Goal: Find specific page/section: Find specific page/section

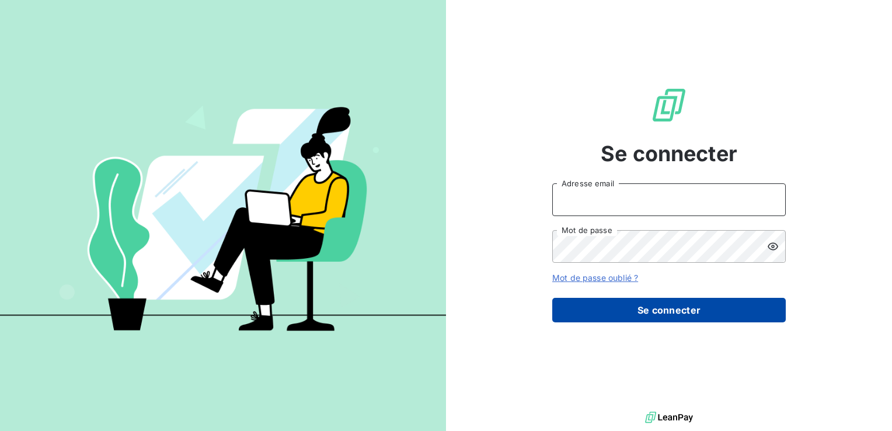
type input "[PERSON_NAME][EMAIL_ADDRESS][DOMAIN_NAME]"
click at [639, 310] on button "Se connecter" at bounding box center [668, 310] width 233 height 25
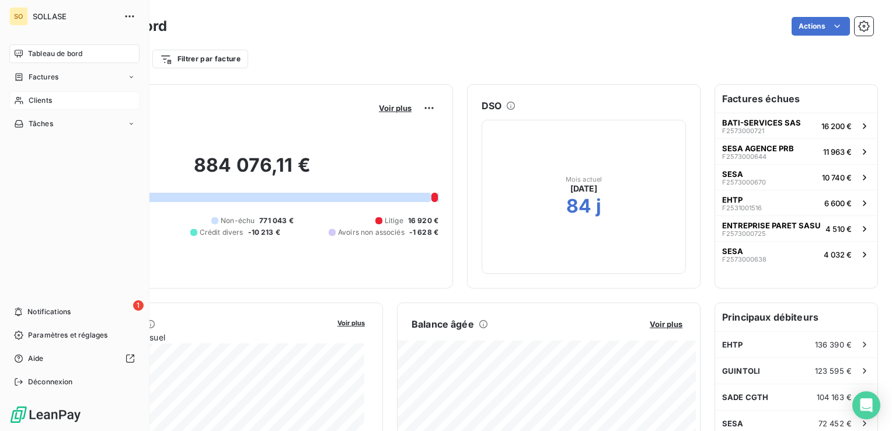
click at [40, 101] on span "Clients" at bounding box center [40, 100] width 23 height 11
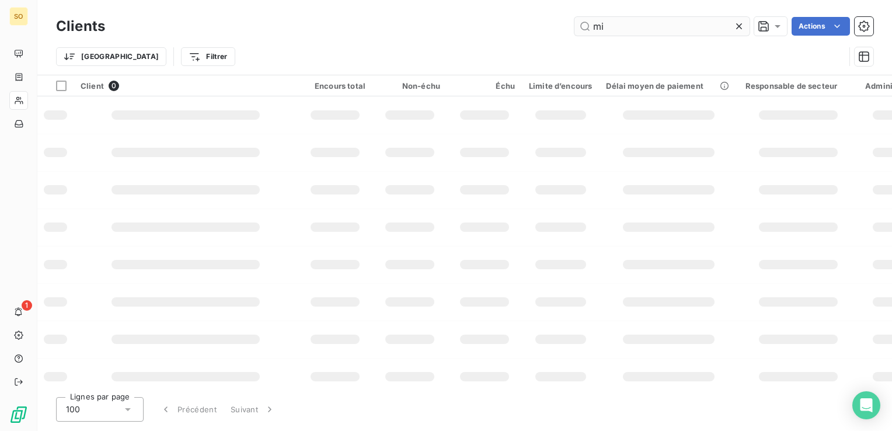
type input "m"
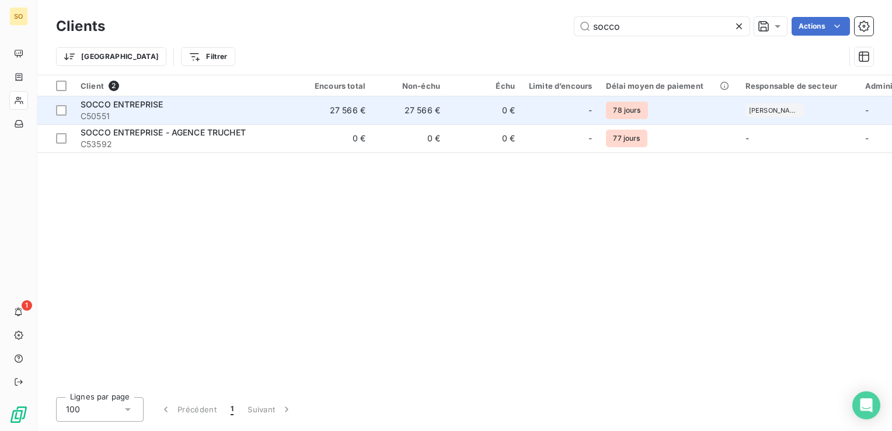
type input "socco"
click at [135, 109] on span "SOCCO ENTREPRISE" at bounding box center [122, 104] width 82 height 10
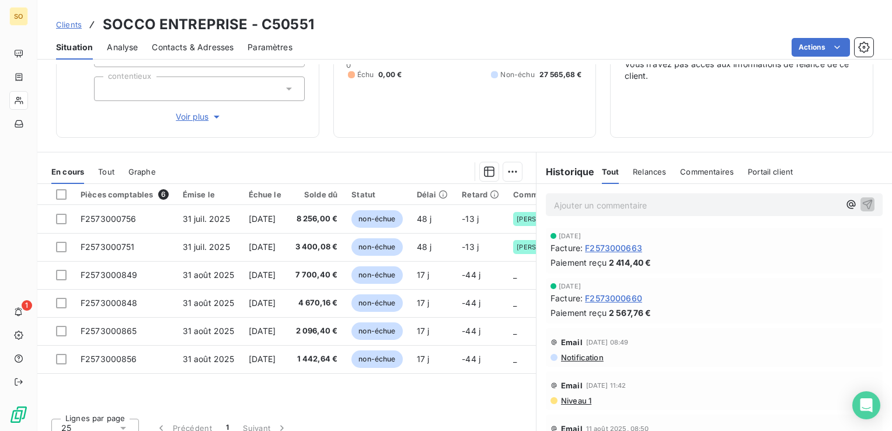
scroll to position [148, 0]
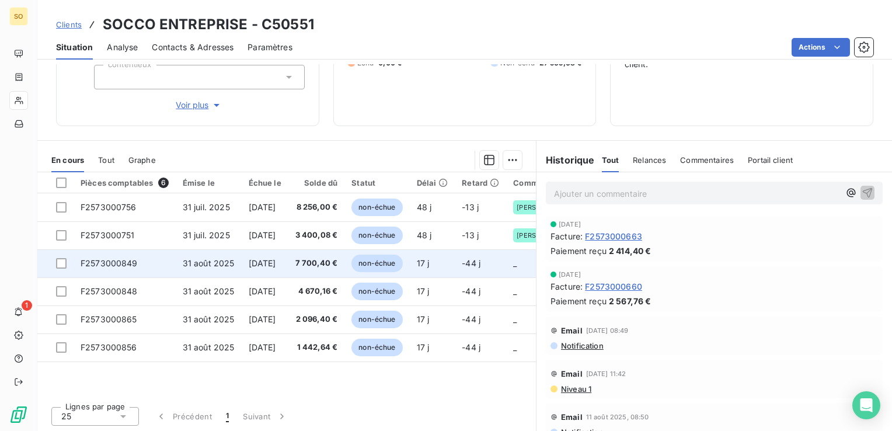
click at [266, 261] on span "[DATE]" at bounding box center [262, 263] width 27 height 10
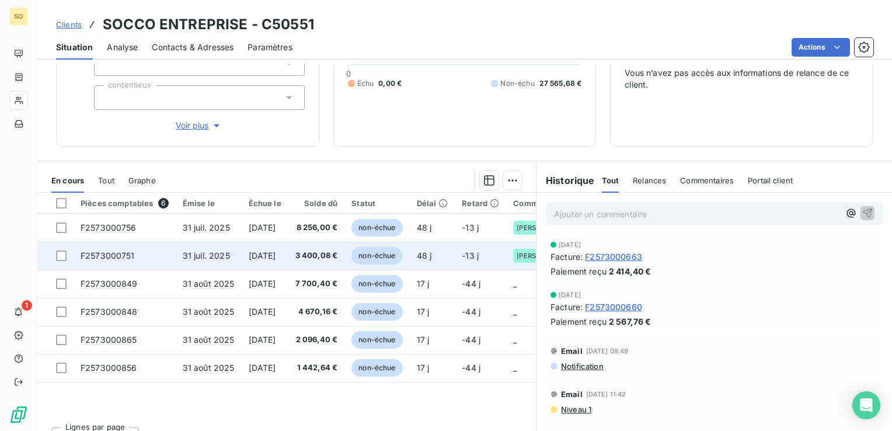
scroll to position [148, 0]
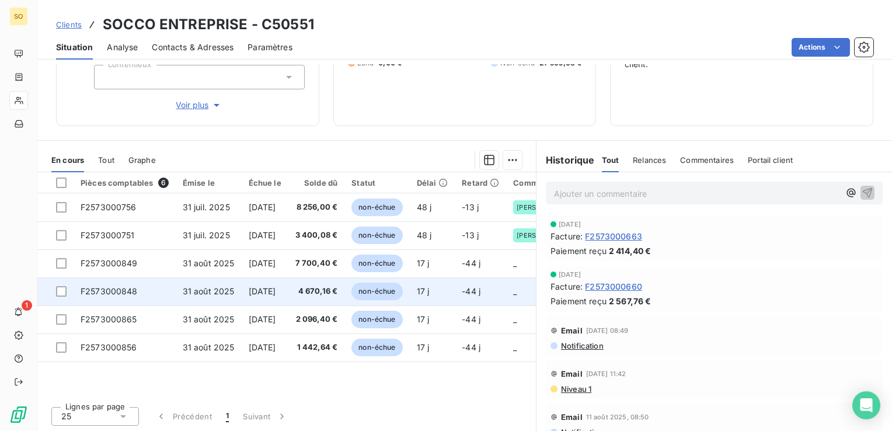
click at [267, 287] on span "[DATE]" at bounding box center [262, 291] width 27 height 10
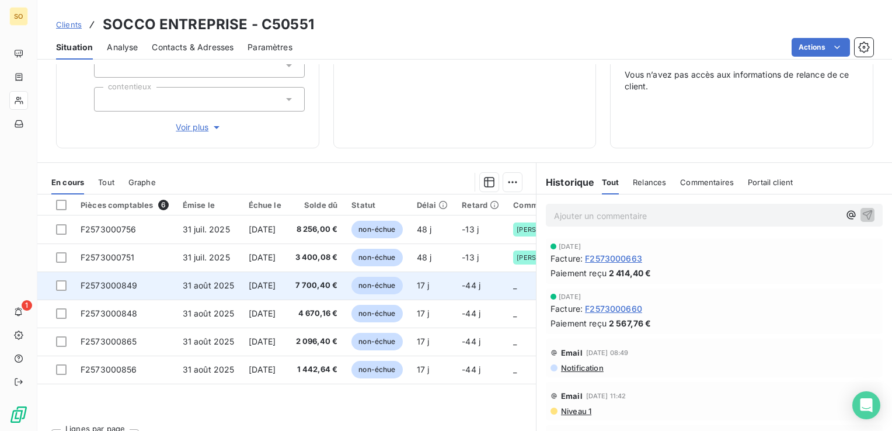
scroll to position [148, 0]
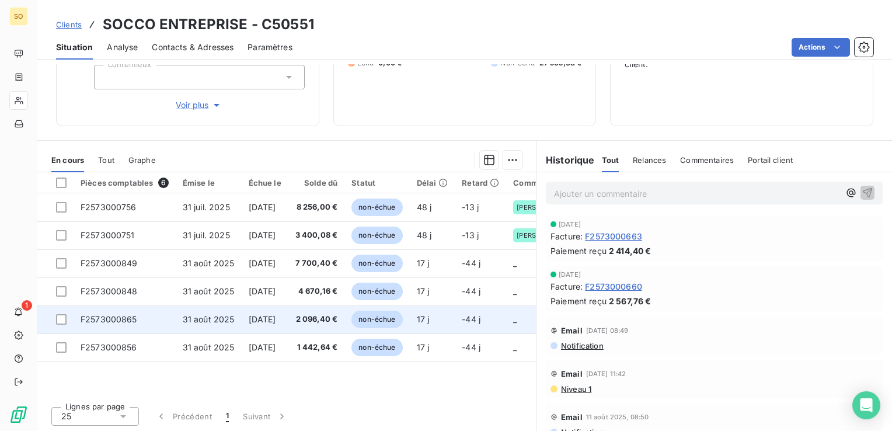
click at [256, 317] on span "[DATE]" at bounding box center [262, 319] width 27 height 10
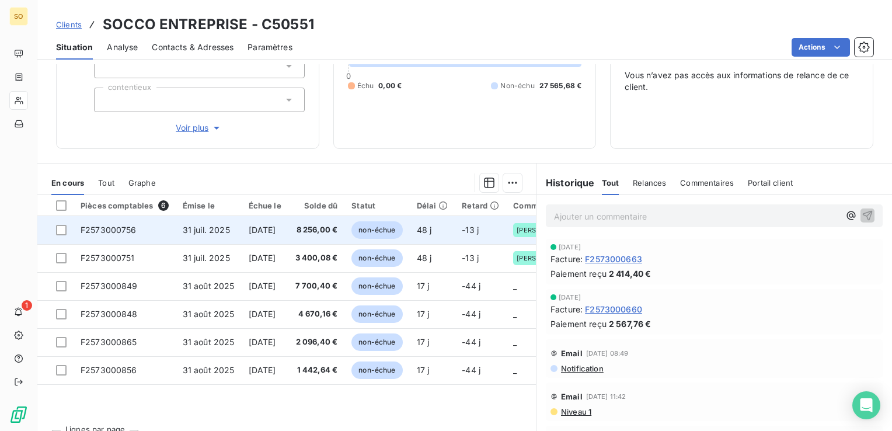
scroll to position [136, 0]
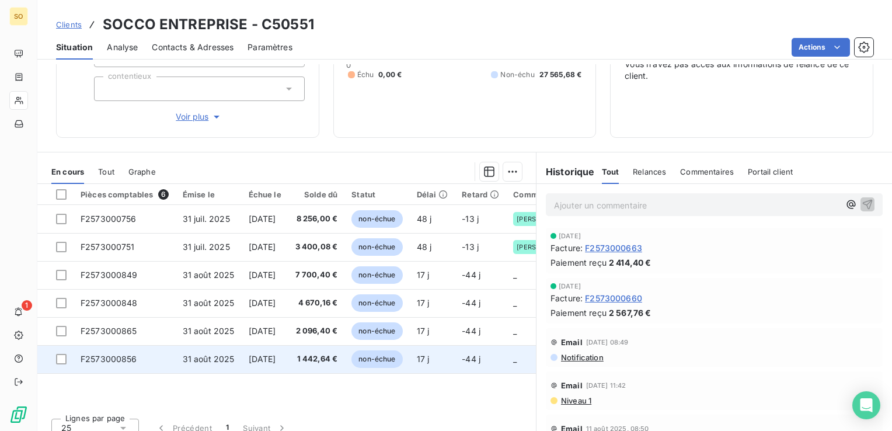
click at [259, 356] on span "[DATE]" at bounding box center [262, 359] width 27 height 10
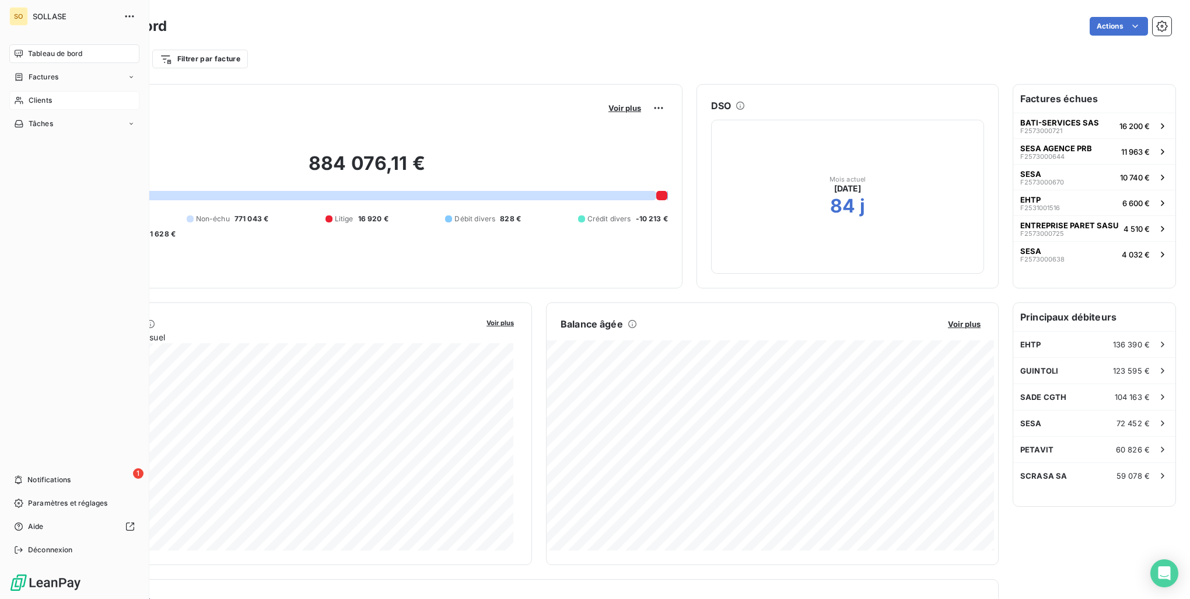
click at [32, 97] on span "Clients" at bounding box center [40, 100] width 23 height 11
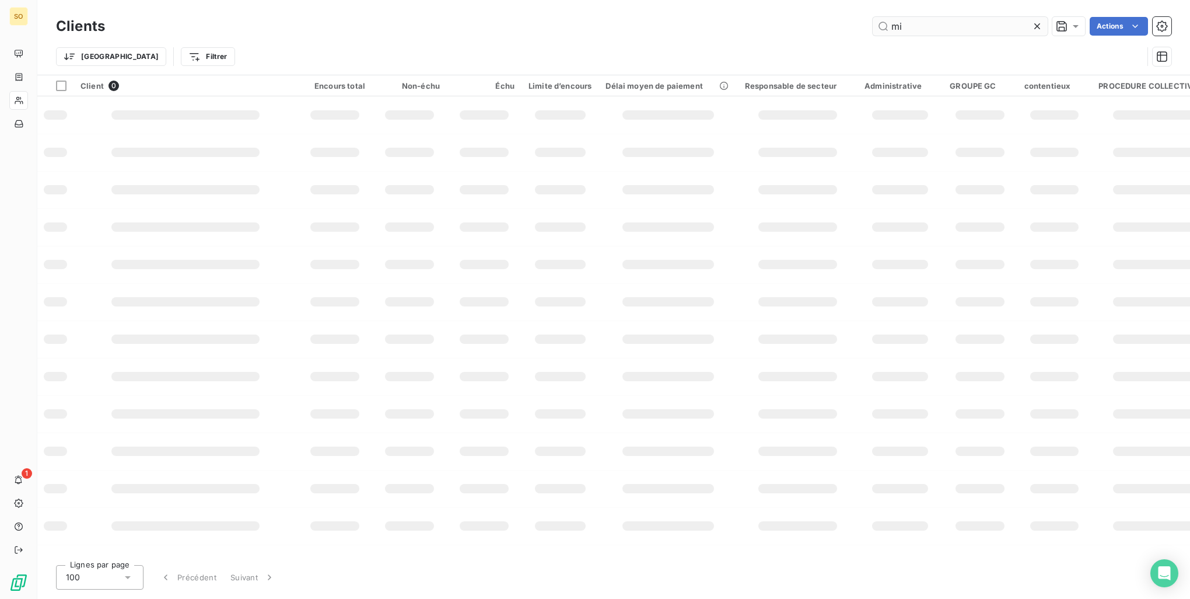
type input "m"
type input "c"
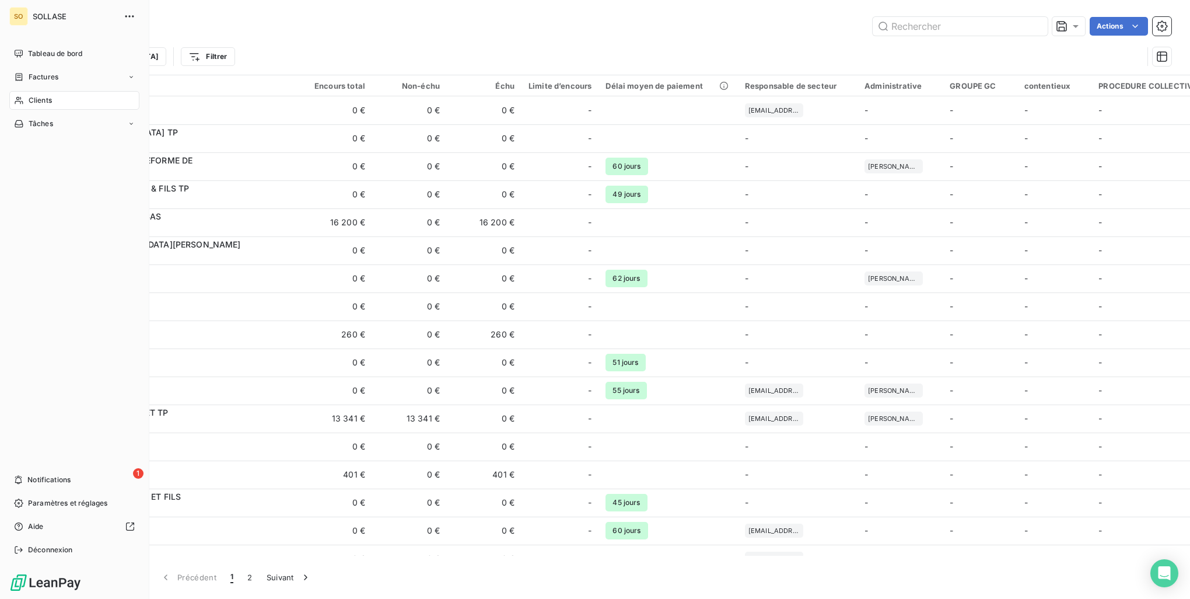
click at [37, 99] on span "Clients" at bounding box center [40, 100] width 23 height 11
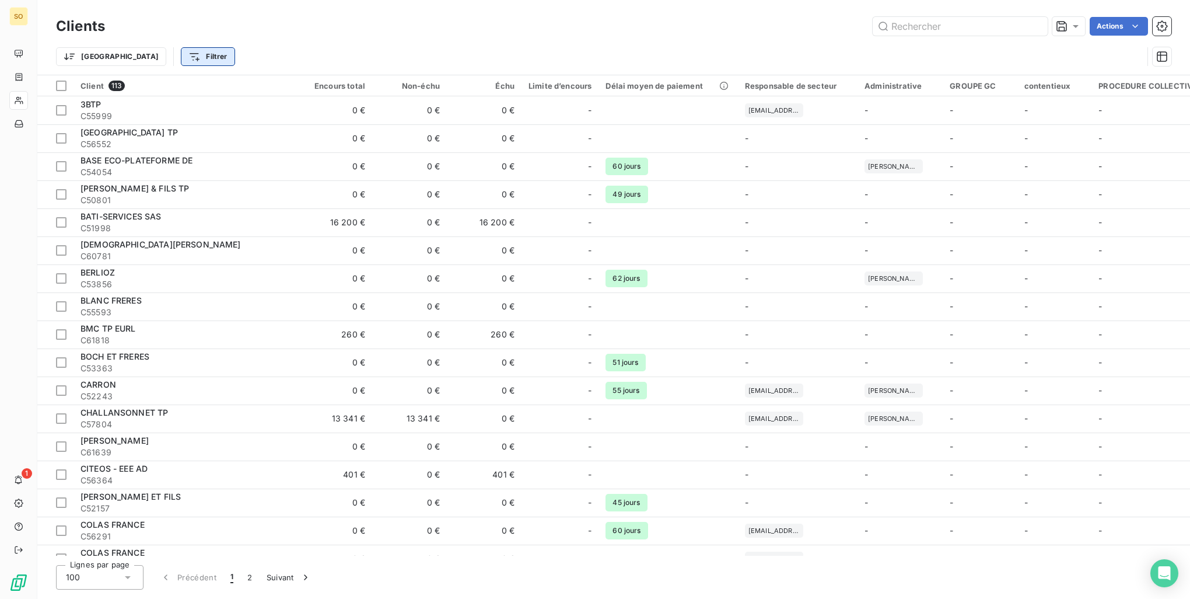
click at [148, 62] on html "SO 1 Clients Actions Trier Filtrer Client 113 Encours total Non-échu Échu Limit…" at bounding box center [595, 299] width 1190 height 599
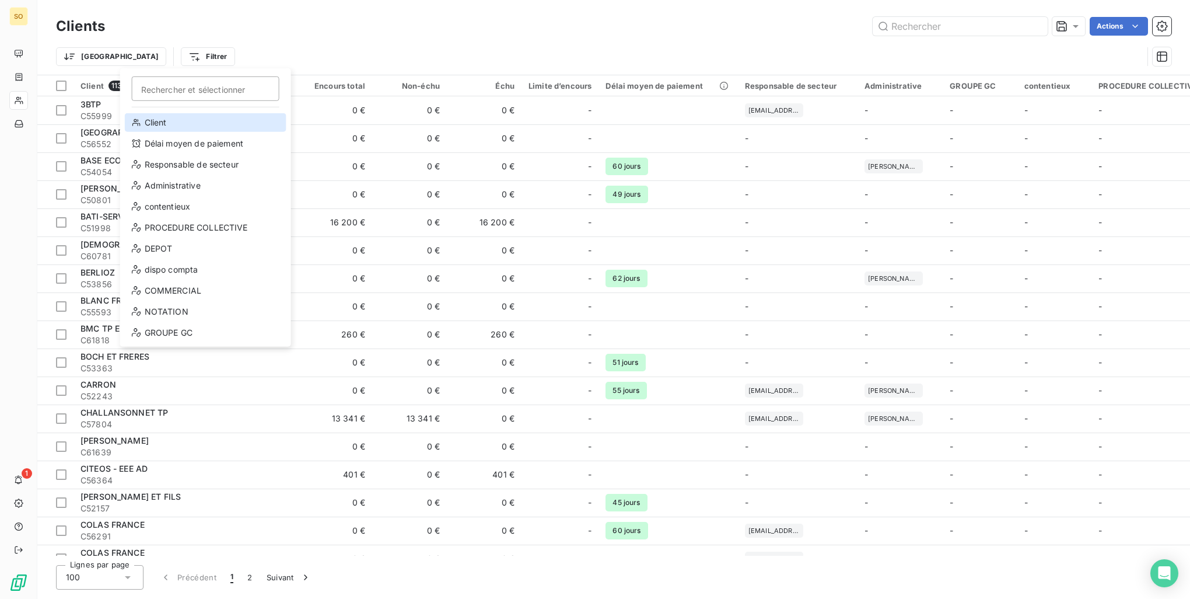
click at [155, 123] on div "Client" at bounding box center [206, 122] width 162 height 19
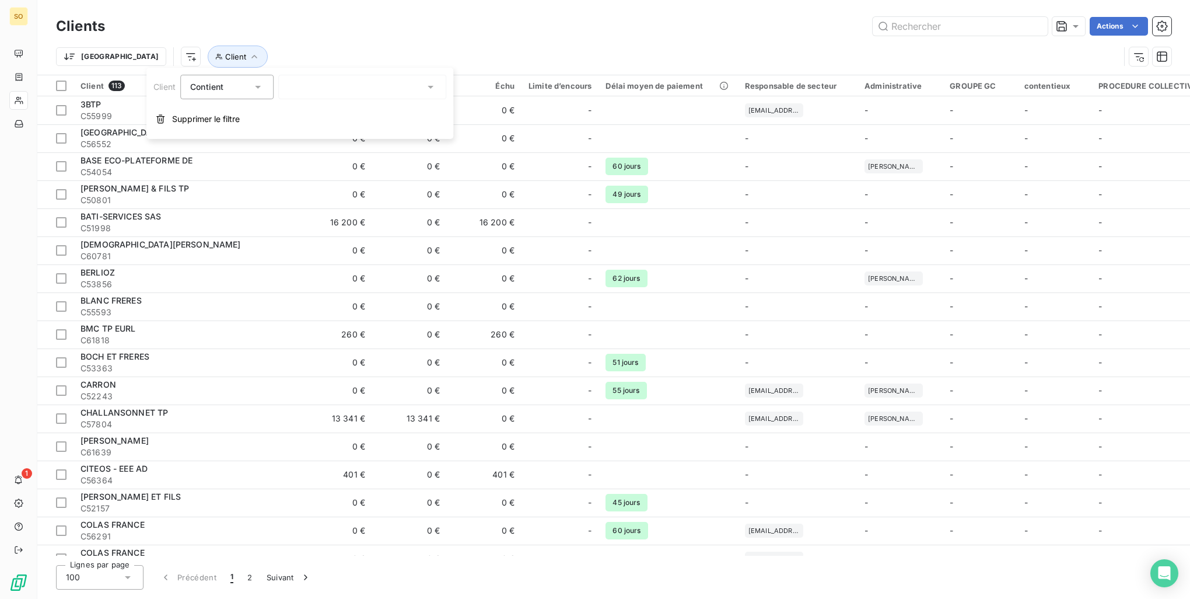
click at [348, 89] on div at bounding box center [362, 87] width 168 height 25
type input "mithieux"
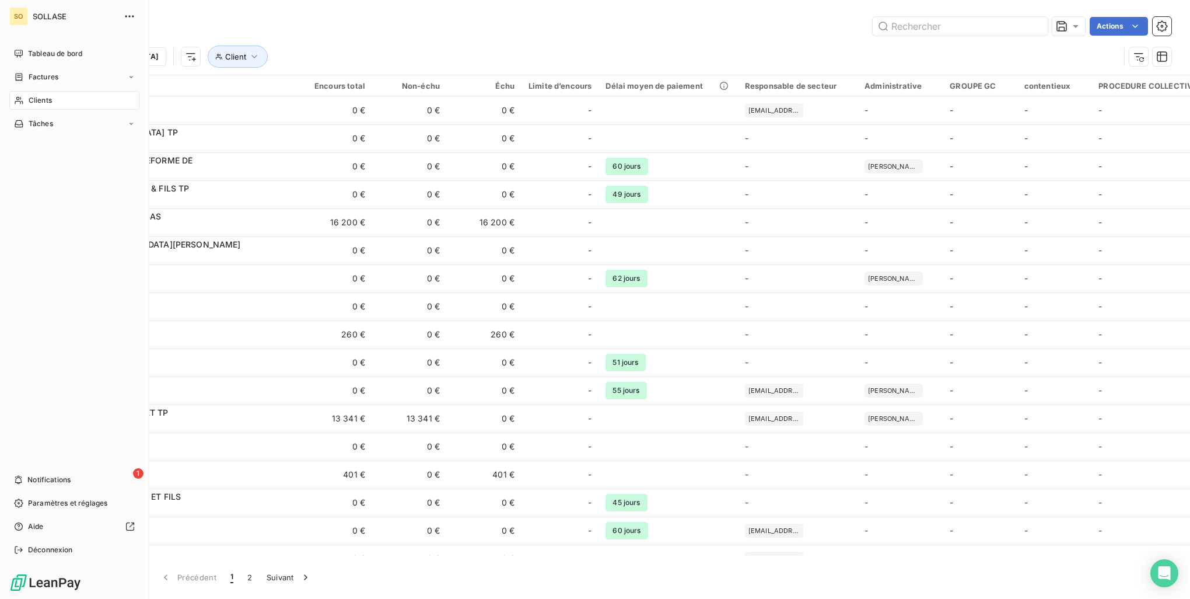
click at [43, 97] on span "Clients" at bounding box center [40, 100] width 23 height 11
click at [46, 76] on span "Factures" at bounding box center [44, 77] width 30 height 11
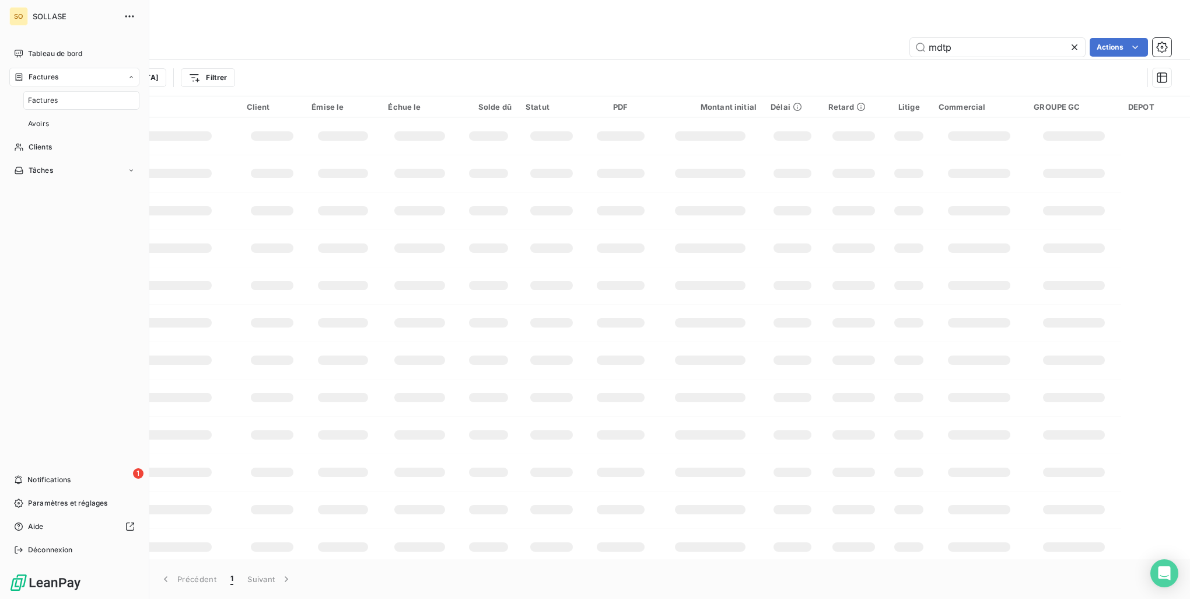
click at [50, 99] on span "Factures" at bounding box center [43, 100] width 30 height 11
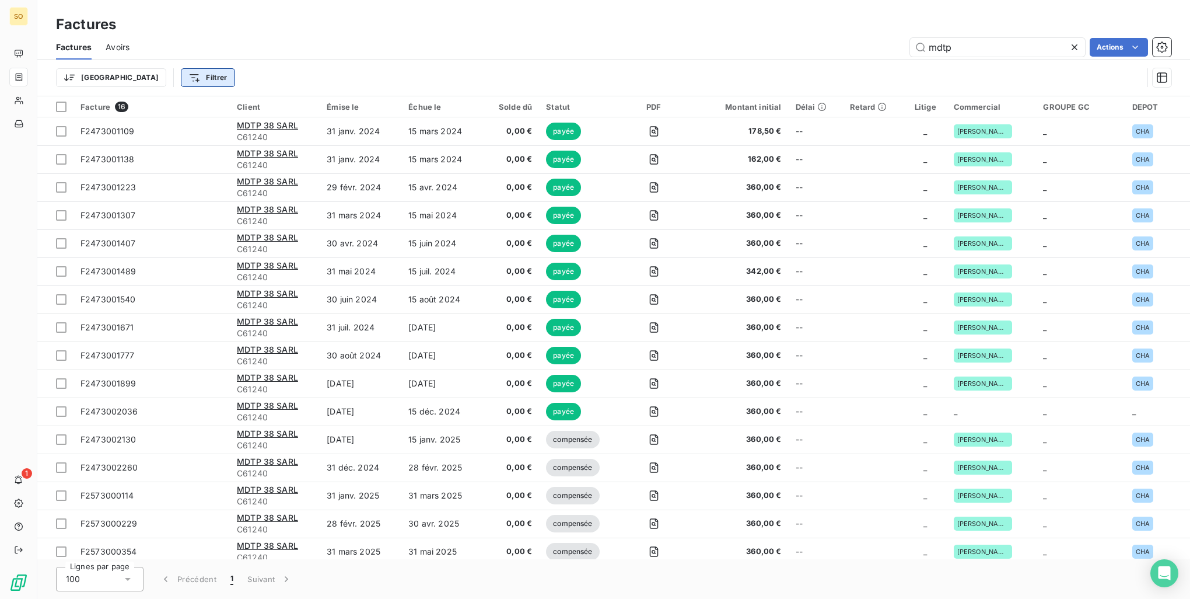
click at [145, 78] on html "SO 1 Factures Factures Avoirs mdtp Actions Trier Filtrer Facture 16 Client Émis…" at bounding box center [595, 299] width 1190 height 599
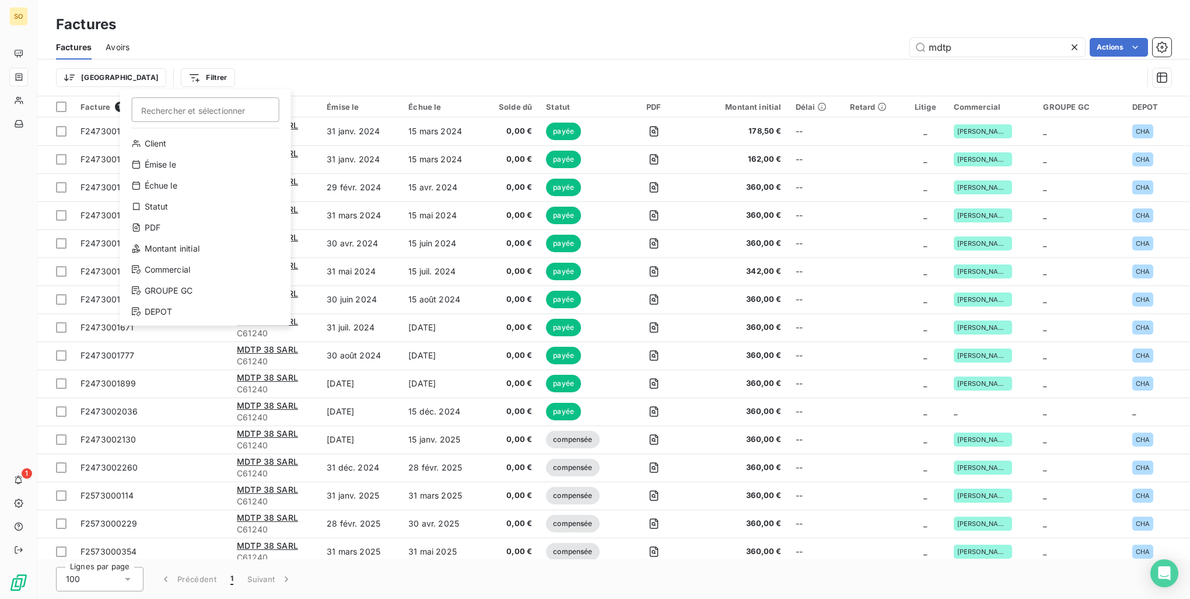
click at [282, 65] on html "SO 1 Factures Factures Avoirs mdtp Actions Trier Filtrer Rechercher et sélectio…" at bounding box center [595, 299] width 1190 height 599
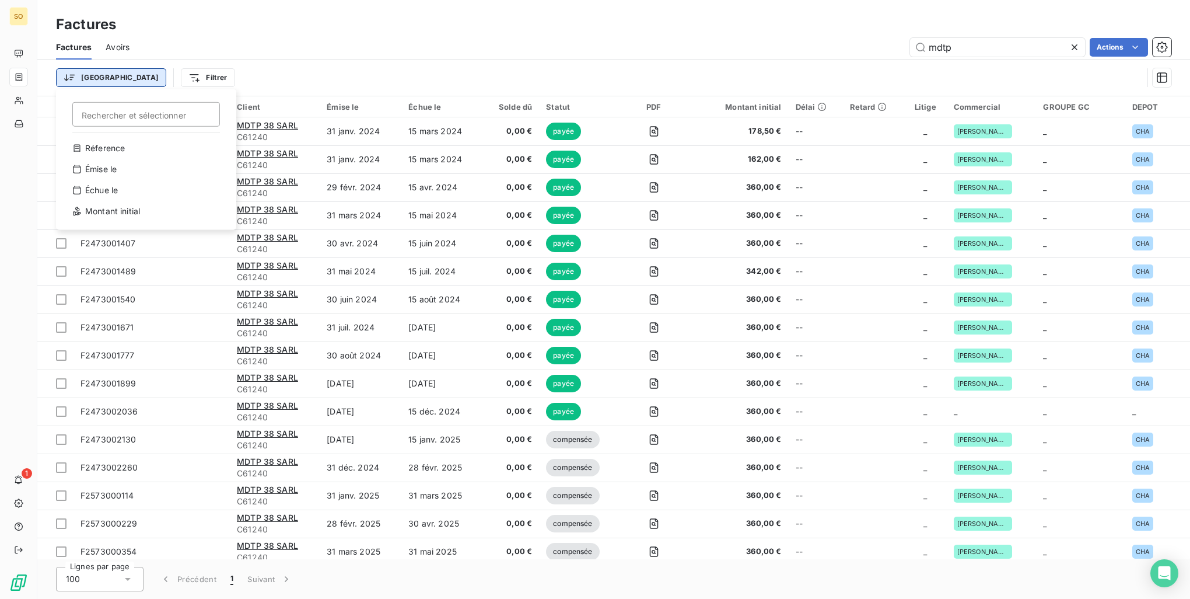
click at [86, 80] on html "SO 1 Factures Factures Avoirs mdtp Actions Trier Rechercher et sélectionner Réf…" at bounding box center [595, 299] width 1190 height 599
click at [142, 79] on html "SO 1 Factures Factures Avoirs mdtp Actions Trier Filtrer Facture 16 Client Émis…" at bounding box center [595, 299] width 1190 height 599
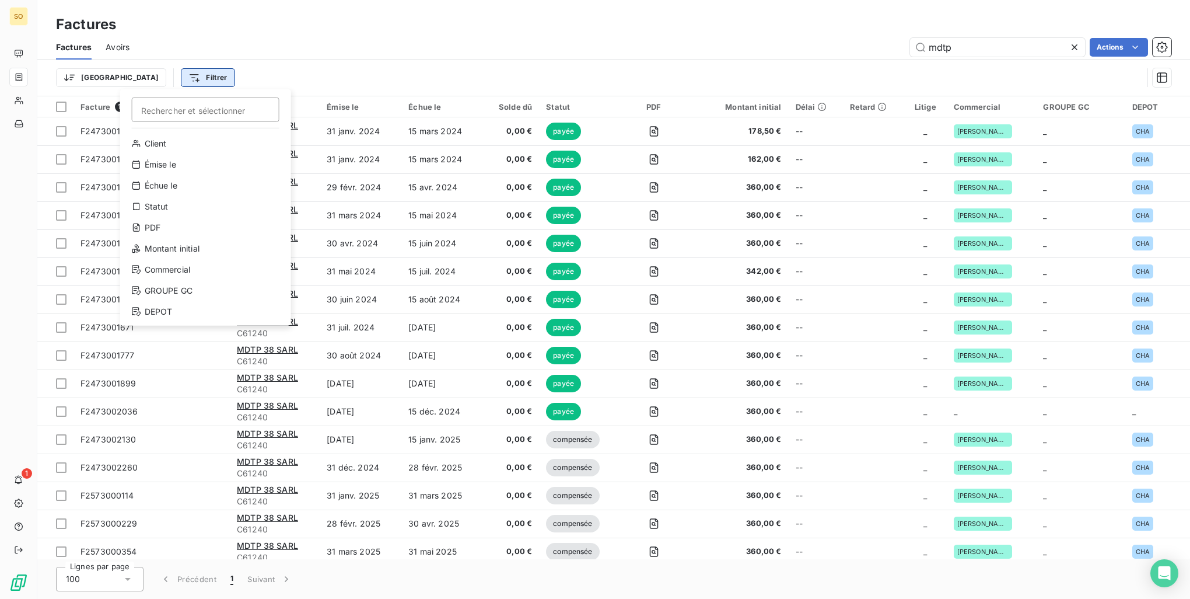
click at [142, 79] on html "SO 1 Factures Factures Avoirs mdtp Actions Trier Filtrer Rechercher et sélectio…" at bounding box center [595, 299] width 1190 height 599
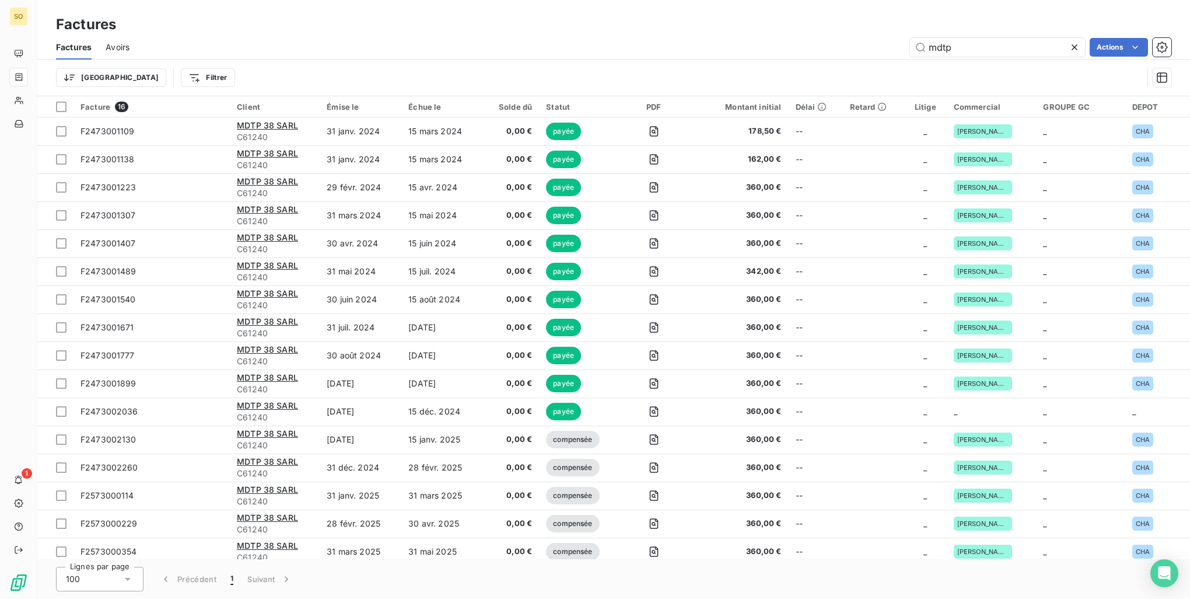
click at [1072, 50] on icon at bounding box center [1075, 47] width 6 height 6
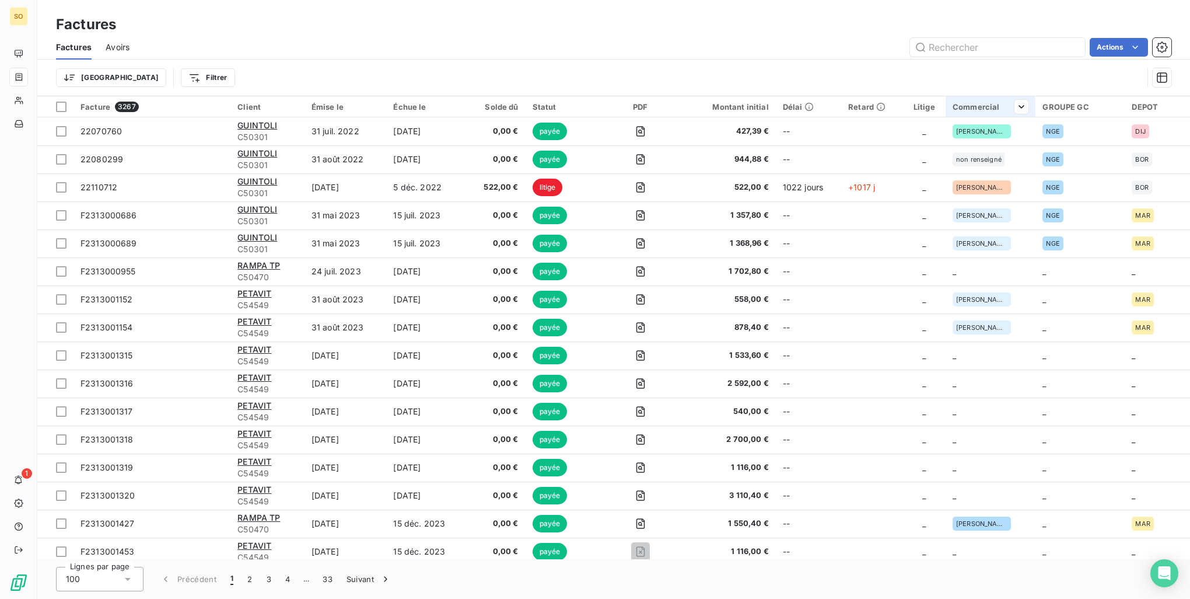
click at [983, 109] on div "Commercial" at bounding box center [991, 106] width 76 height 9
click at [824, 140] on icon at bounding box center [829, 138] width 12 height 12
click at [831, 139] on icon at bounding box center [829, 138] width 12 height 12
click at [884, 144] on div at bounding box center [934, 137] width 168 height 25
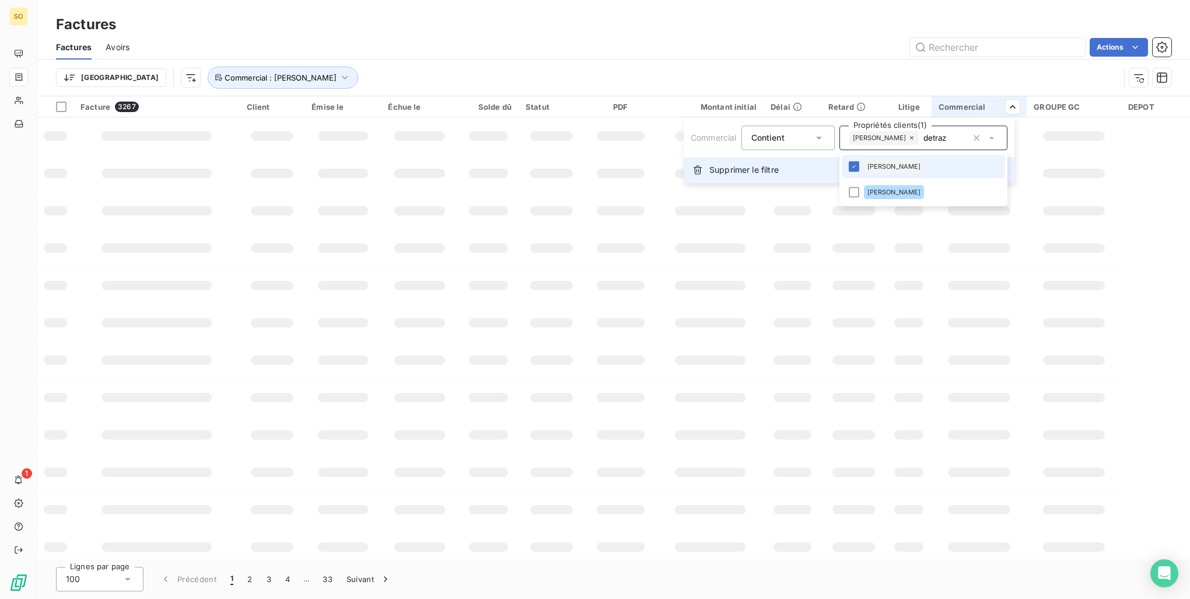
type input "detraz"
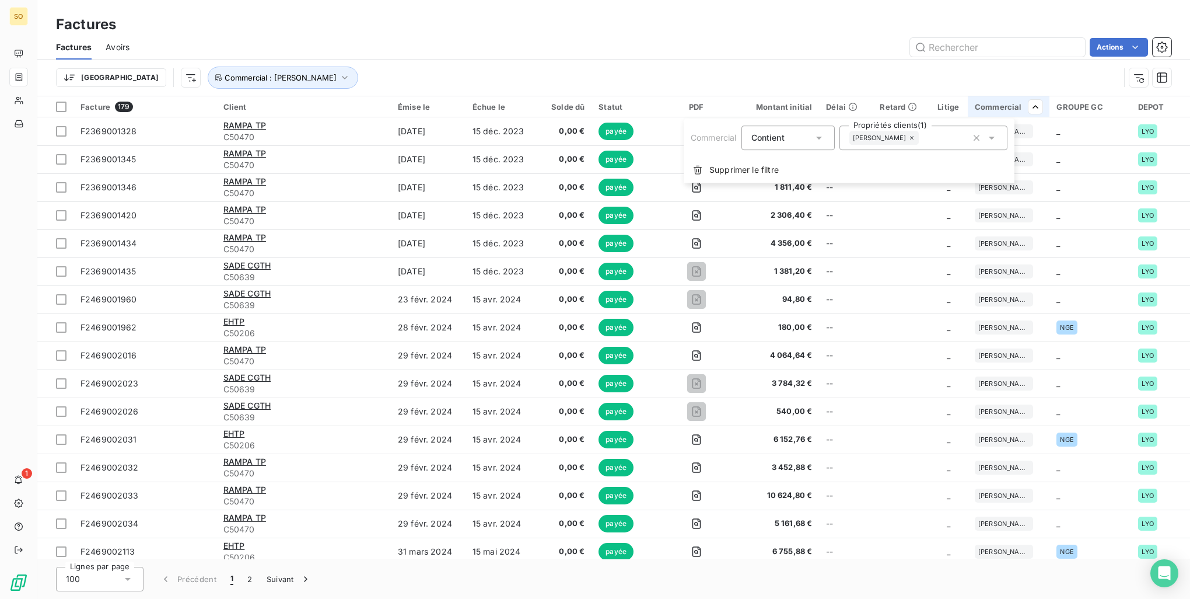
click at [466, 29] on html "SO 1 Factures Factures Avoirs Actions Trier Commercial : Renaud DETRAZ Facture …" at bounding box center [595, 299] width 1190 height 599
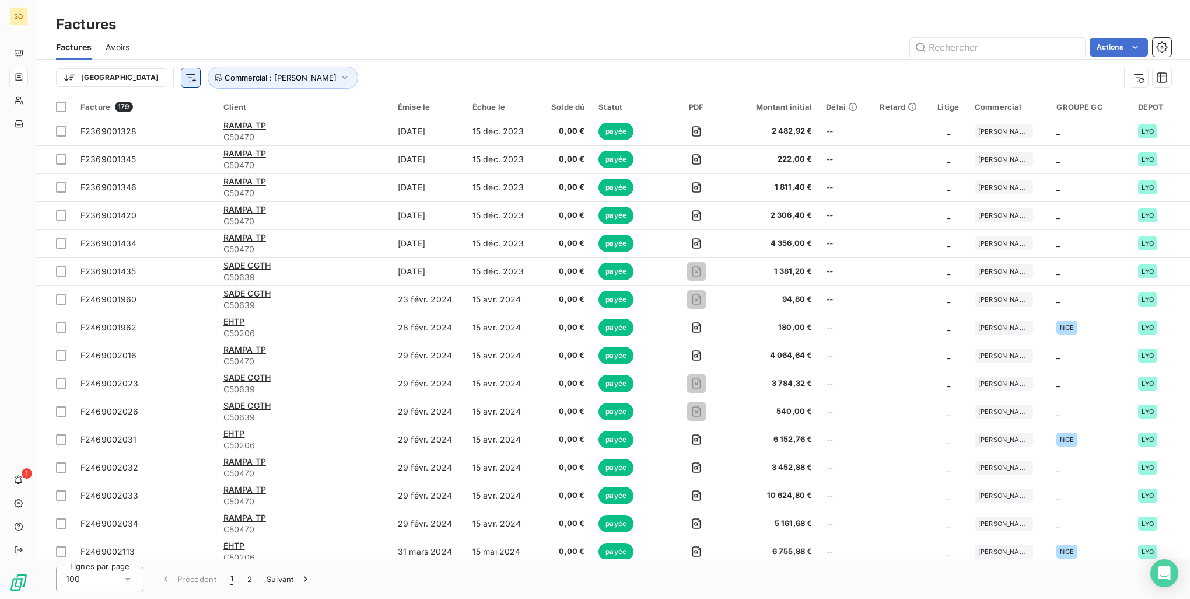
click at [127, 76] on html "SO 1 Factures Factures Avoirs Actions Trier Commercial : Renaud DETRAZ Facture …" at bounding box center [595, 299] width 1190 height 599
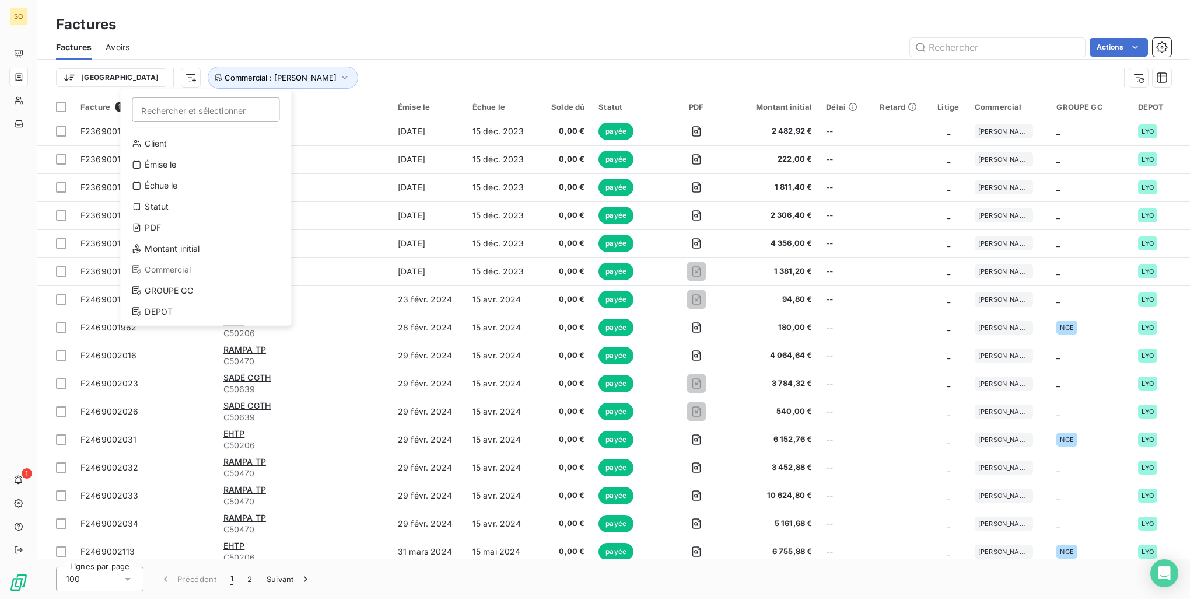
type input "m"
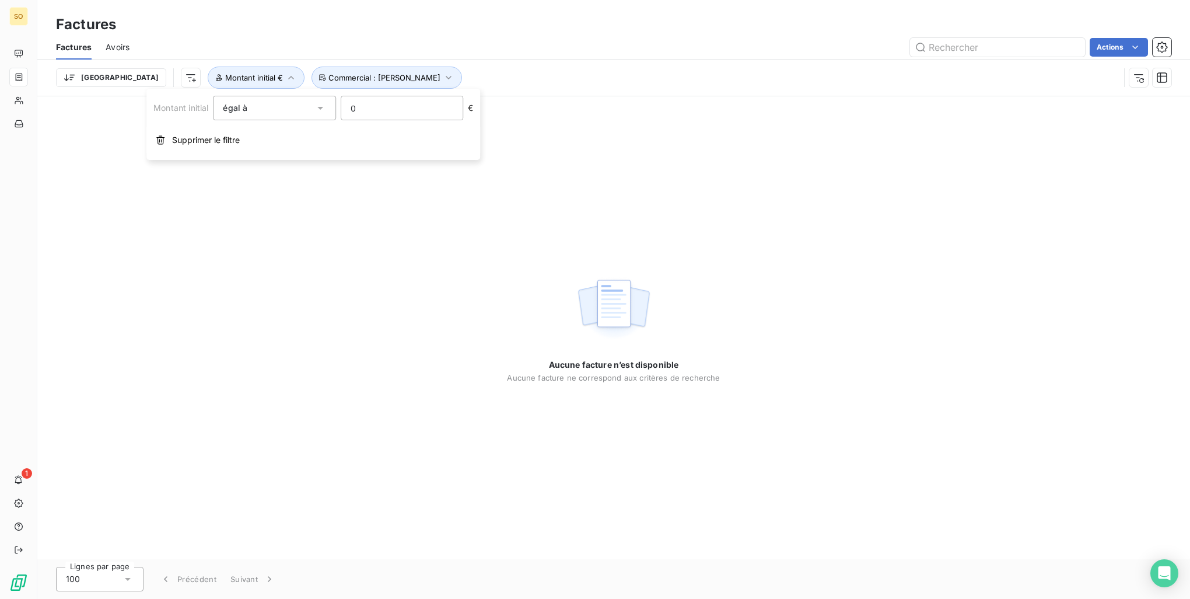
click at [530, 88] on div "Trier Montant initial € Commercial : Renaud DETRAZ" at bounding box center [588, 78] width 1064 height 22
click at [285, 79] on icon "button" at bounding box center [291, 78] width 12 height 12
click at [549, 60] on div "Trier Montant initial € Commercial : Renaud DETRAZ" at bounding box center [614, 78] width 1116 height 36
click at [225, 74] on span "Montant initial €" at bounding box center [254, 77] width 58 height 9
click at [188, 130] on button "Supprimer le filtre" at bounding box center [313, 140] width 334 height 26
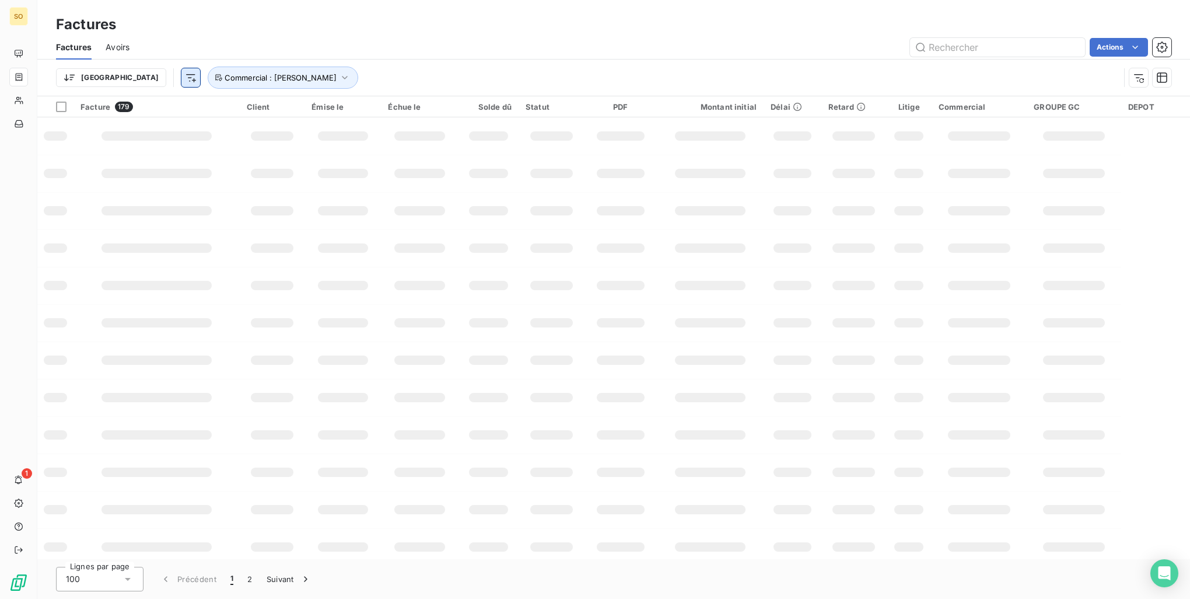
click at [130, 79] on html "SO 1 Factures Factures Avoirs Actions Trier Commercial : Renaud DETRAZ Facture …" at bounding box center [595, 299] width 1190 height 599
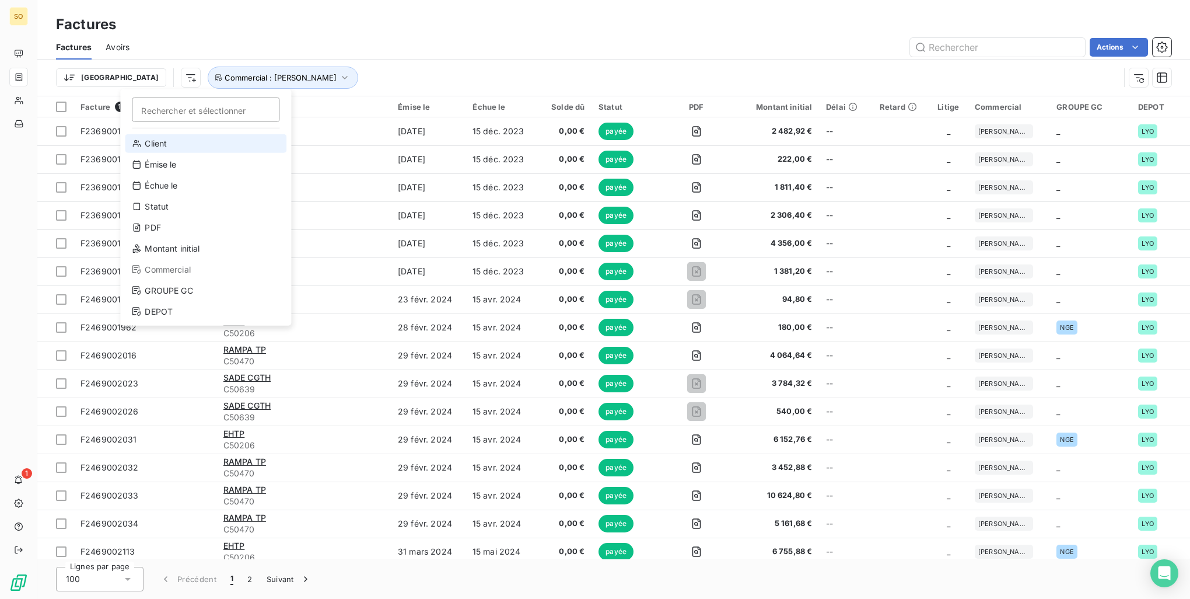
click at [152, 141] on div "Client" at bounding box center [206, 143] width 162 height 19
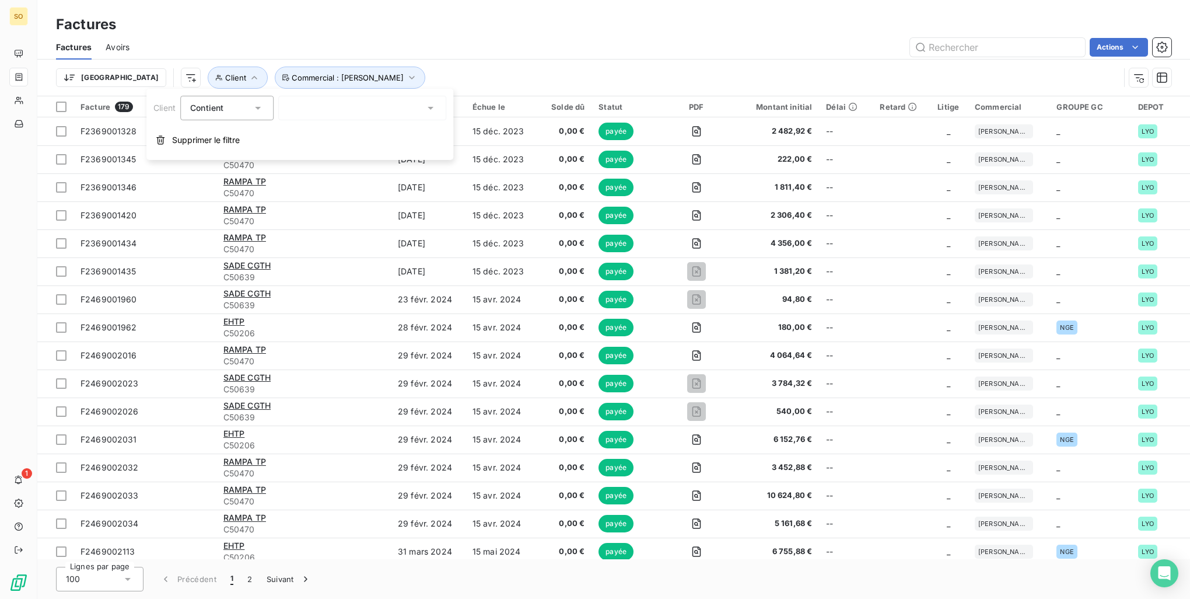
click at [306, 107] on div at bounding box center [362, 108] width 168 height 25
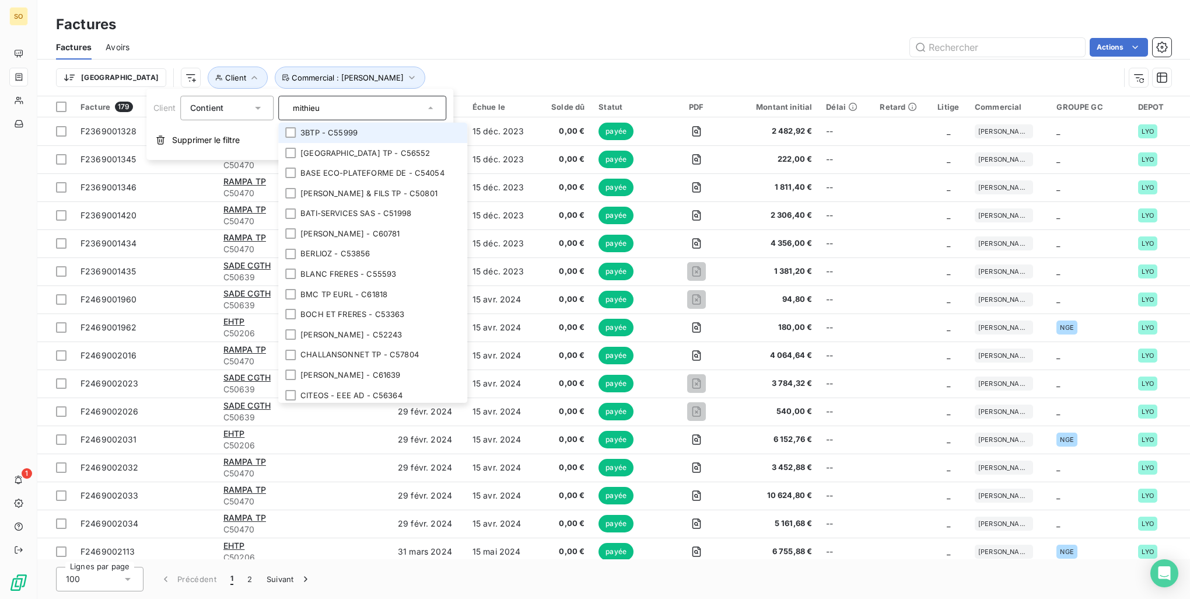
type input "mithieux"
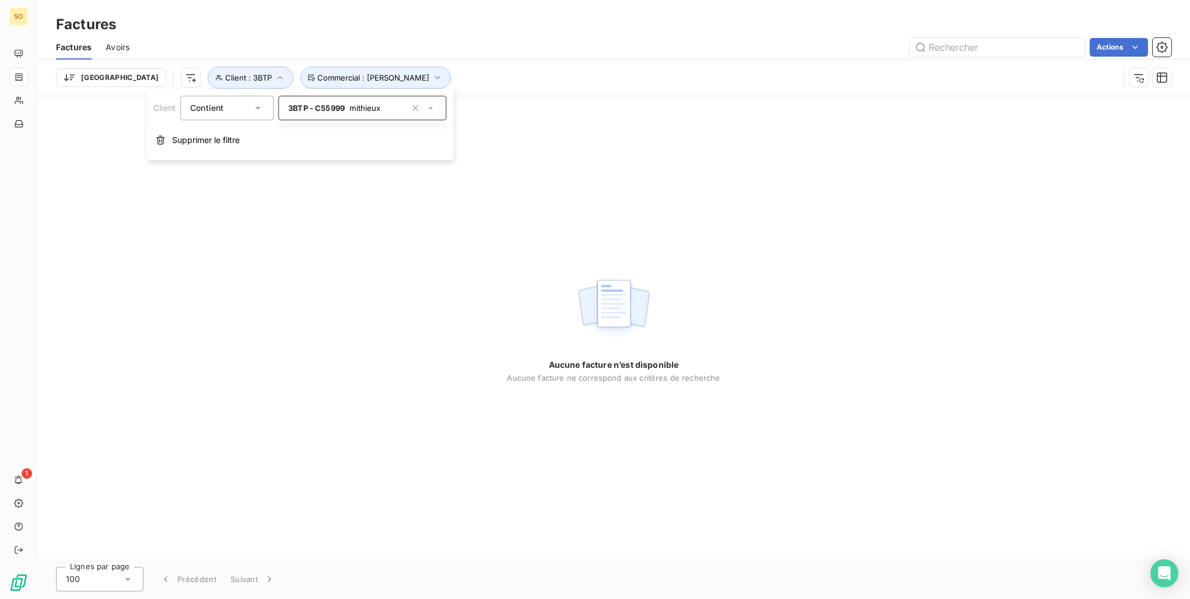
click at [464, 86] on div "Trier Client : 3BTP Commercial : Renaud DETRAZ" at bounding box center [588, 78] width 1064 height 22
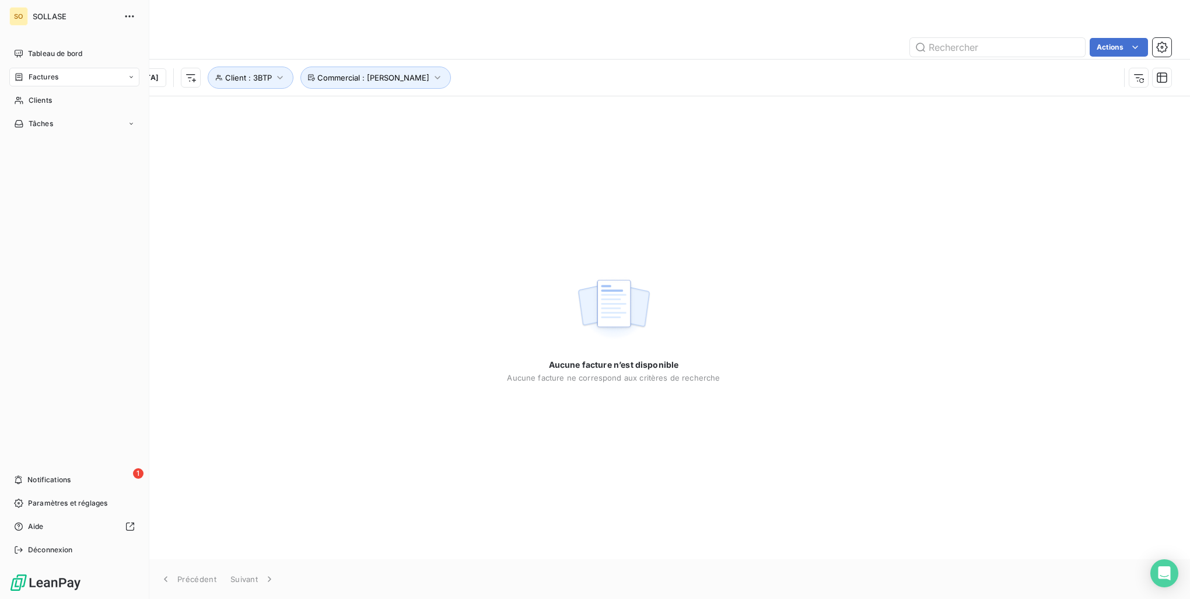
click at [27, 79] on div "Factures" at bounding box center [36, 77] width 44 height 11
click at [52, 102] on span "Factures" at bounding box center [43, 100] width 30 height 11
click at [23, 14] on div "SO" at bounding box center [18, 16] width 19 height 19
click at [124, 18] on icon "button" at bounding box center [130, 17] width 12 height 12
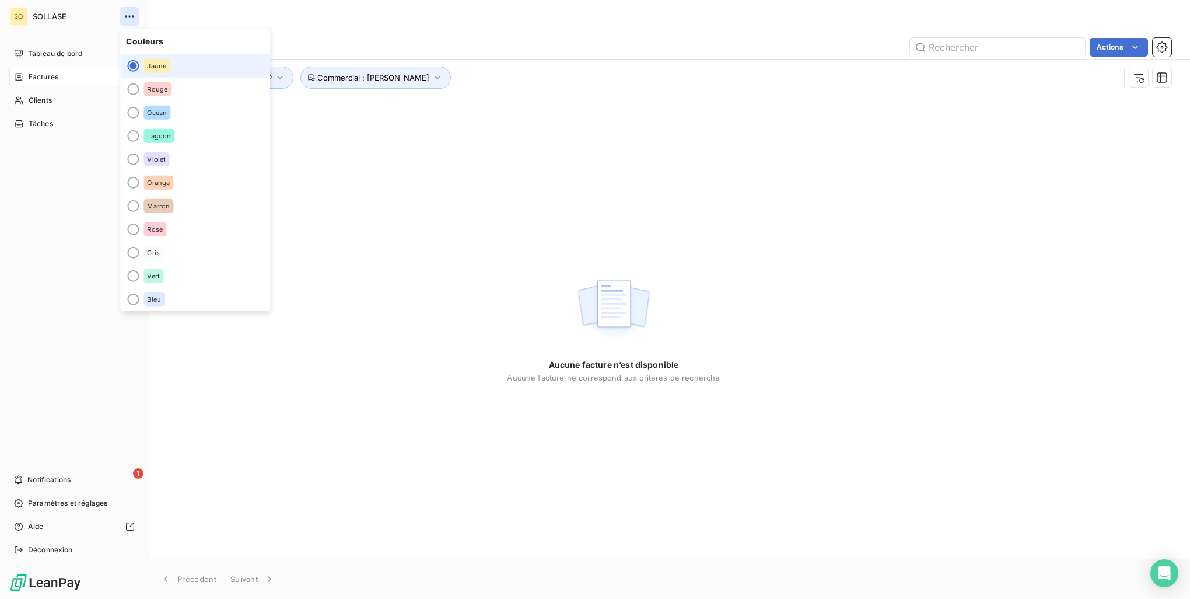
click at [125, 18] on icon "button" at bounding box center [130, 17] width 12 height 12
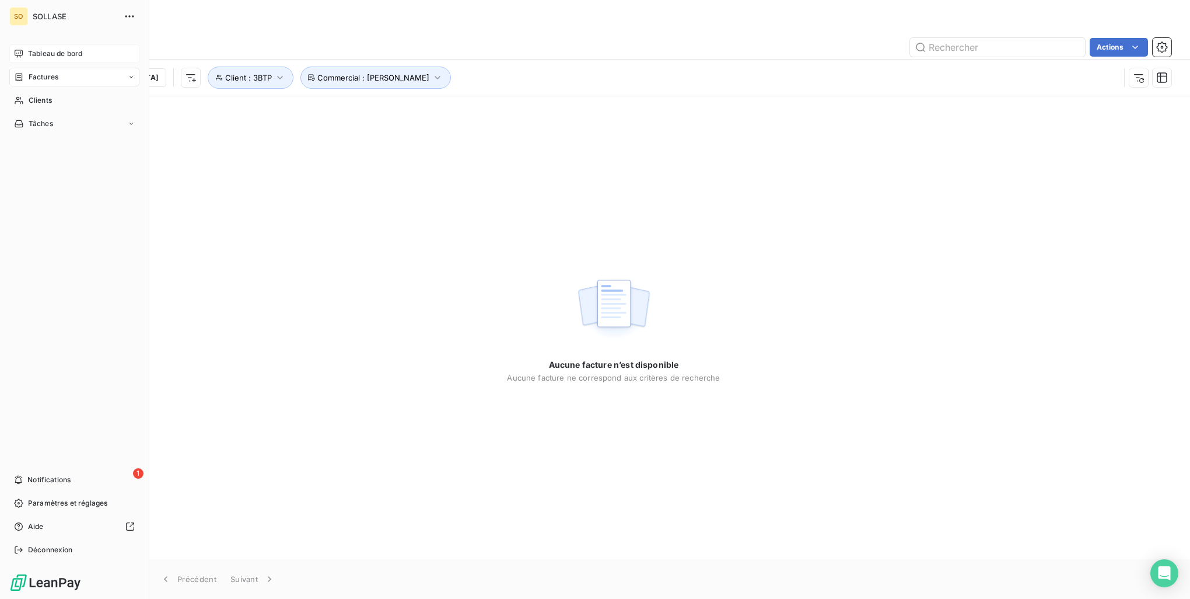
click at [57, 48] on span "Tableau de bord" at bounding box center [55, 53] width 54 height 11
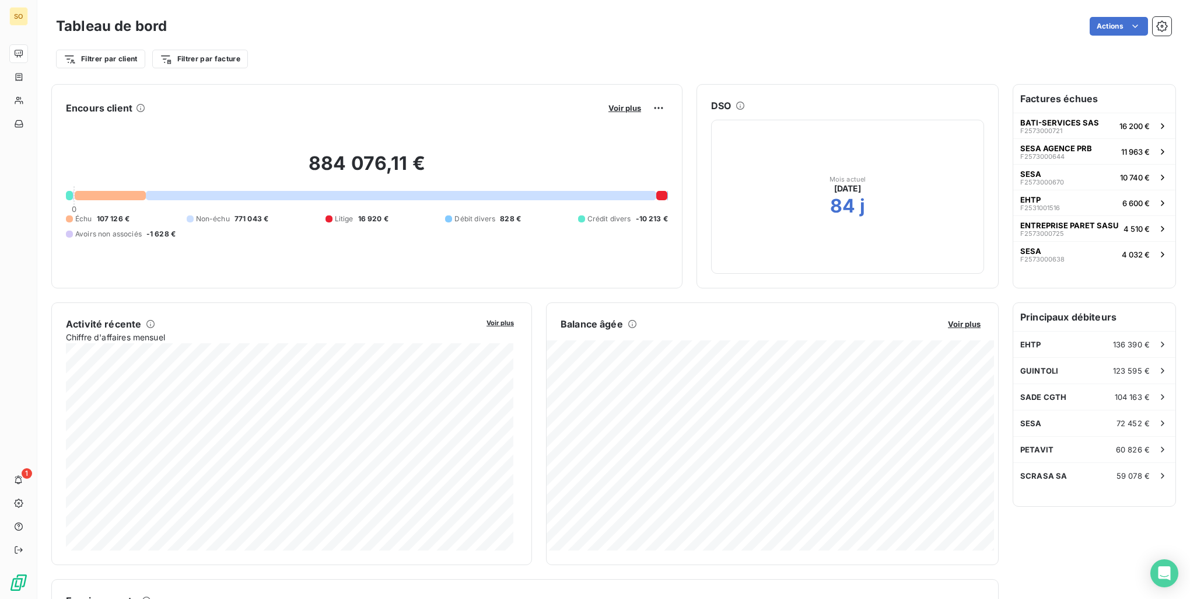
click at [1154, 27] on html "SO 1 Tableau de bord Actions Filtrer par client Filtrer par facture Encours cli…" at bounding box center [595, 299] width 1190 height 599
click at [1156, 27] on icon "button" at bounding box center [1162, 26] width 12 height 12
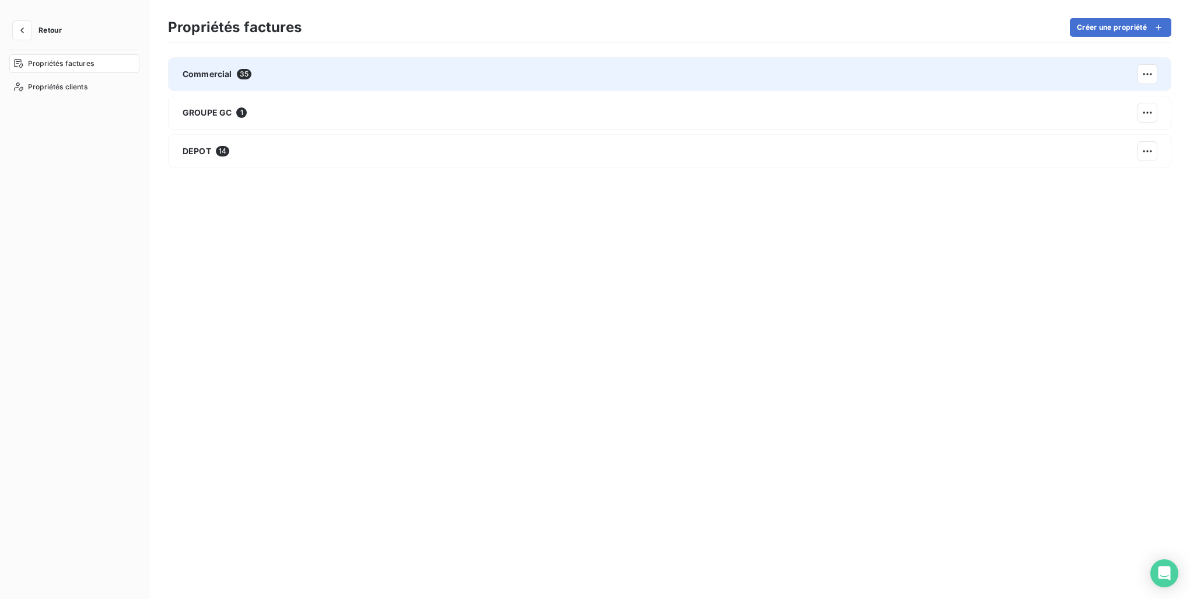
click at [235, 75] on div "Commercial 35" at bounding box center [217, 74] width 69 height 12
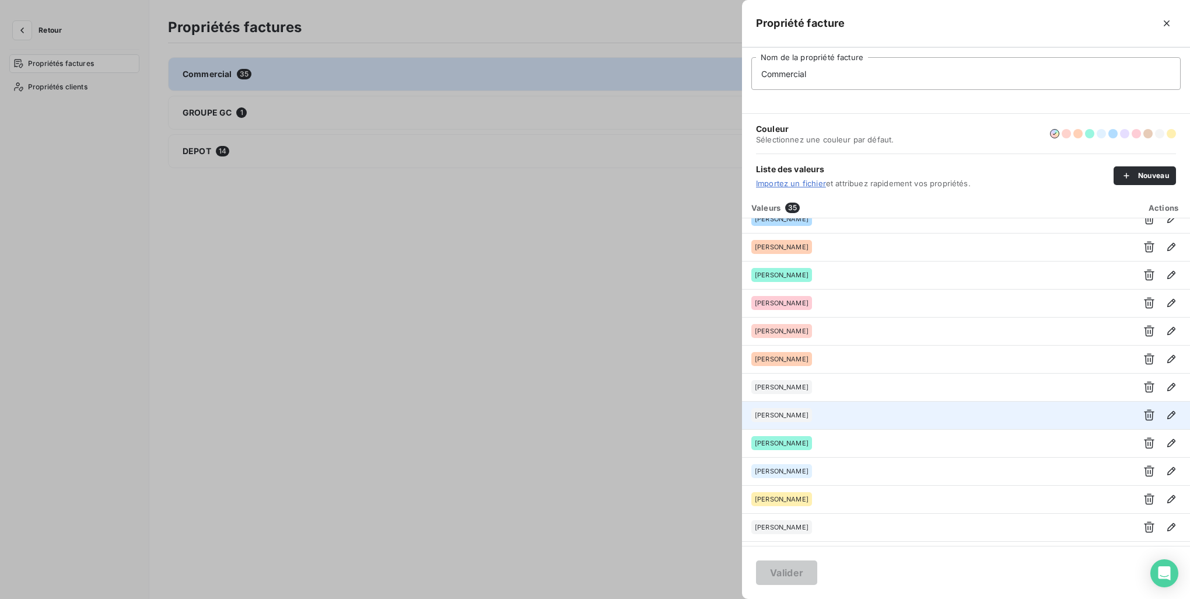
scroll to position [272, 0]
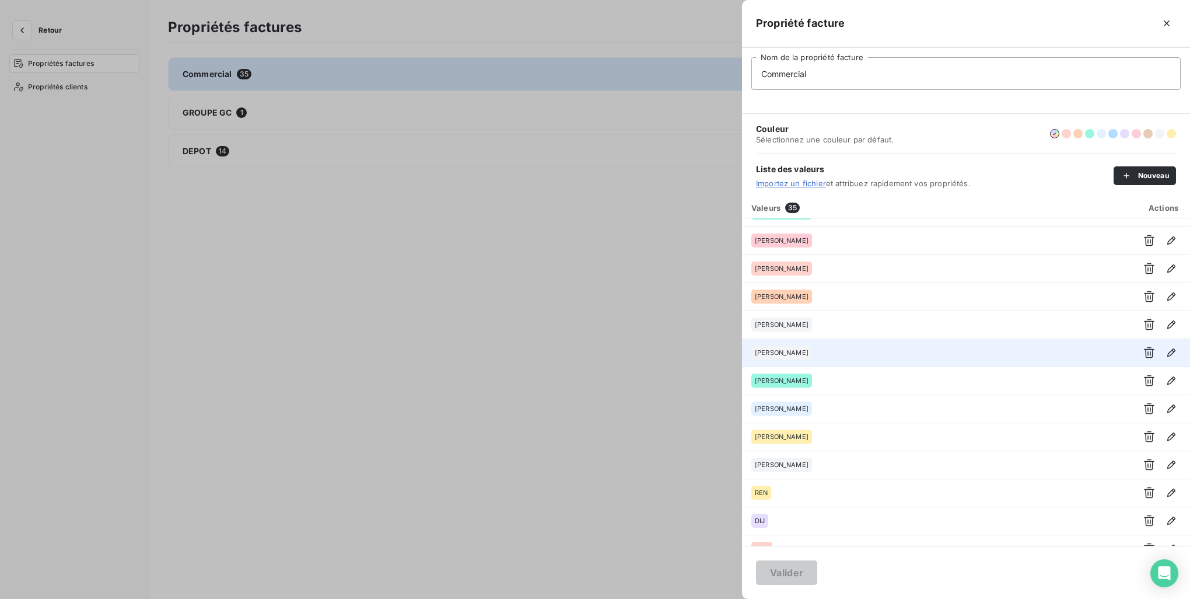
click at [849, 357] on div "[PERSON_NAME]" at bounding box center [937, 352] width 370 height 14
drag, startPoint x: 835, startPoint y: 354, endPoint x: 828, endPoint y: 353, distance: 7.0
click at [835, 353] on div "[PERSON_NAME]" at bounding box center [937, 352] width 370 height 14
click at [796, 356] on div "[PERSON_NAME]" at bounding box center [782, 352] width 61 height 14
click at [784, 349] on span "[PERSON_NAME]" at bounding box center [782, 352] width 54 height 7
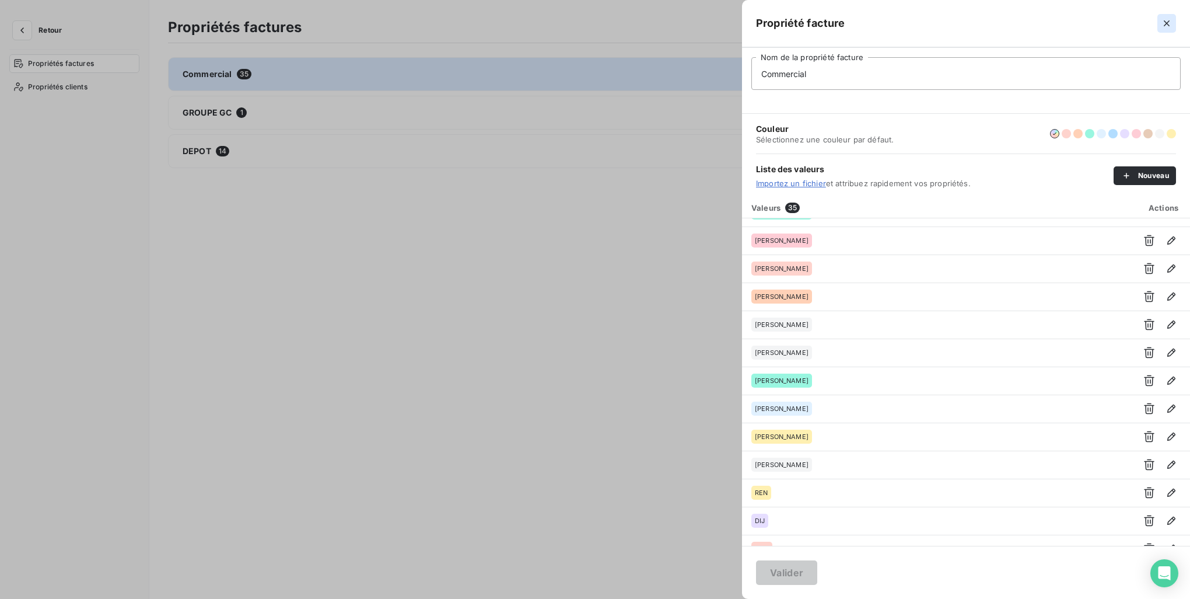
click at [1174, 27] on button "button" at bounding box center [1167, 23] width 19 height 19
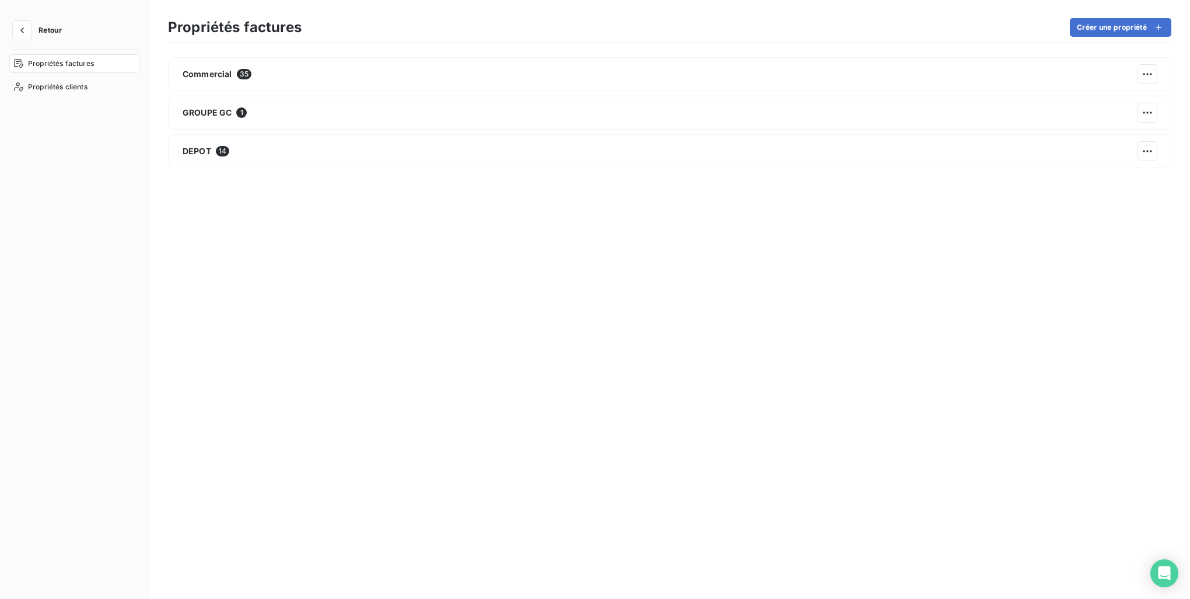
click at [33, 69] on div "Propriétés factures" at bounding box center [74, 63] width 130 height 19
click at [64, 83] on span "Propriétés clients" at bounding box center [58, 87] width 60 height 11
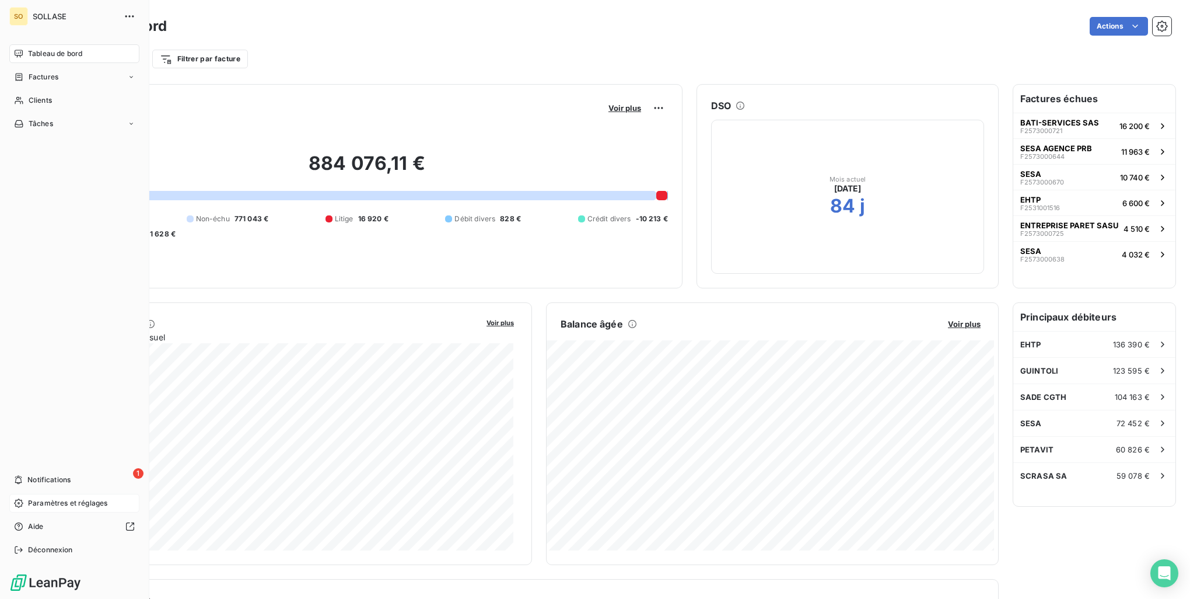
click at [42, 505] on span "Paramètres et réglages" at bounding box center [67, 503] width 79 height 11
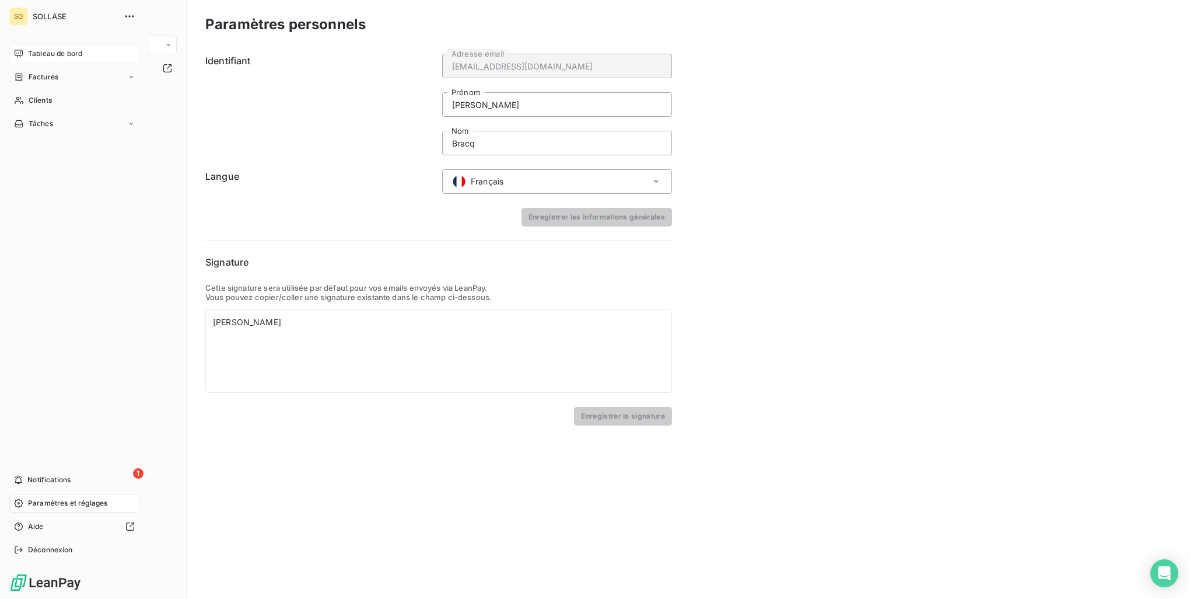
click at [20, 52] on icon at bounding box center [19, 54] width 8 height 8
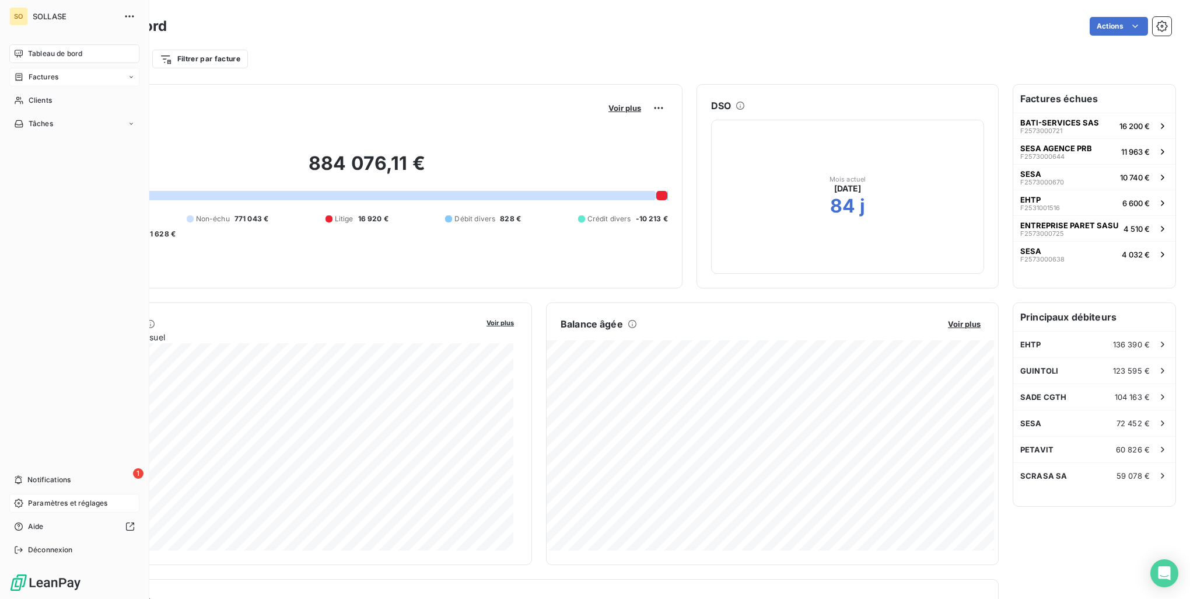
click at [46, 72] on span "Factures" at bounding box center [44, 77] width 30 height 11
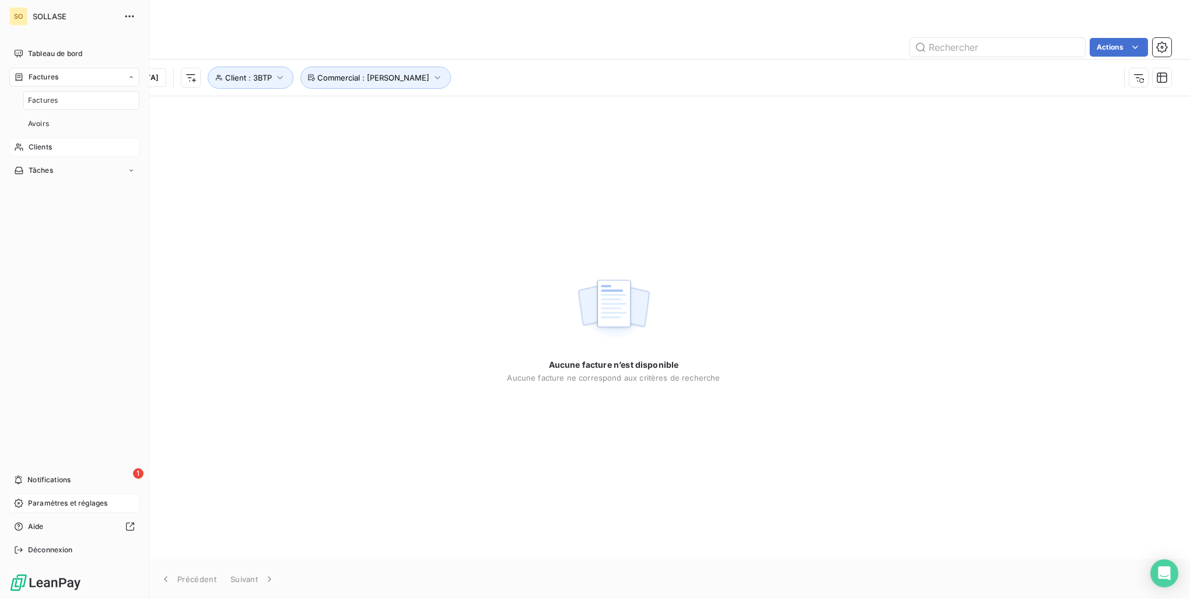
click at [39, 148] on span "Clients" at bounding box center [40, 147] width 23 height 11
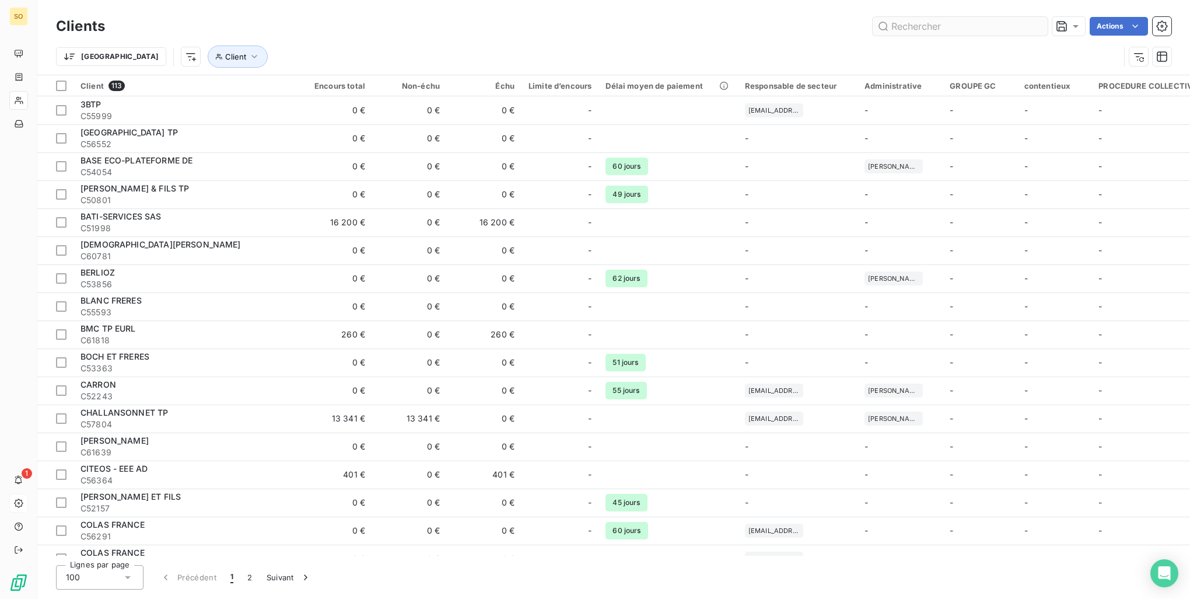
click at [982, 29] on input "text" at bounding box center [960, 26] width 175 height 19
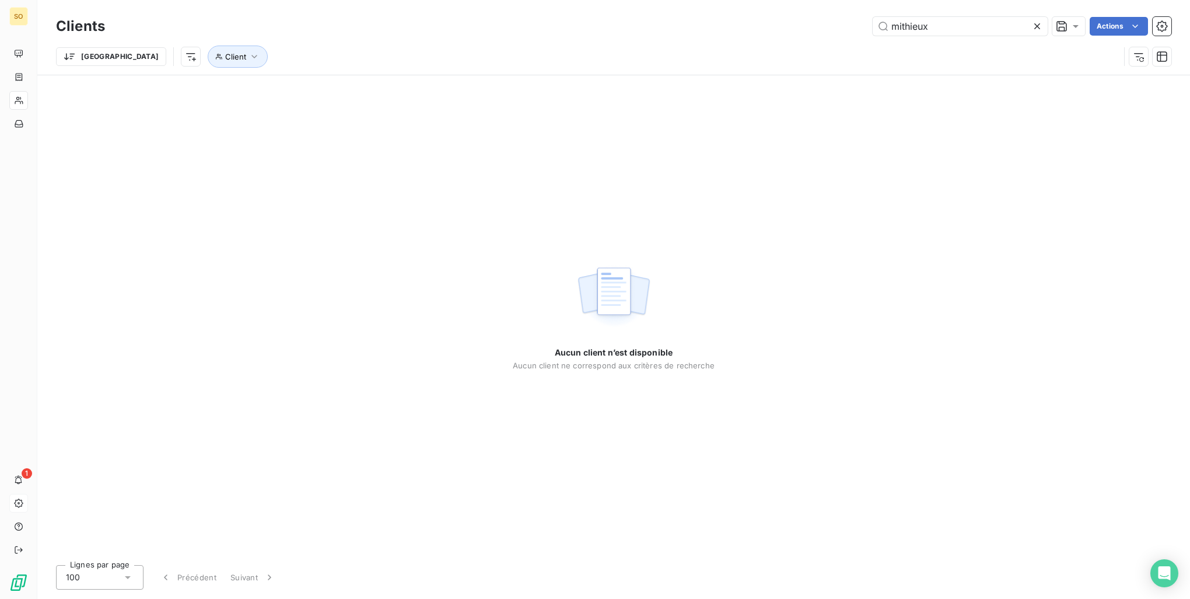
type input "mithieux"
click at [83, 20] on h3 "Clients" at bounding box center [80, 26] width 49 height 21
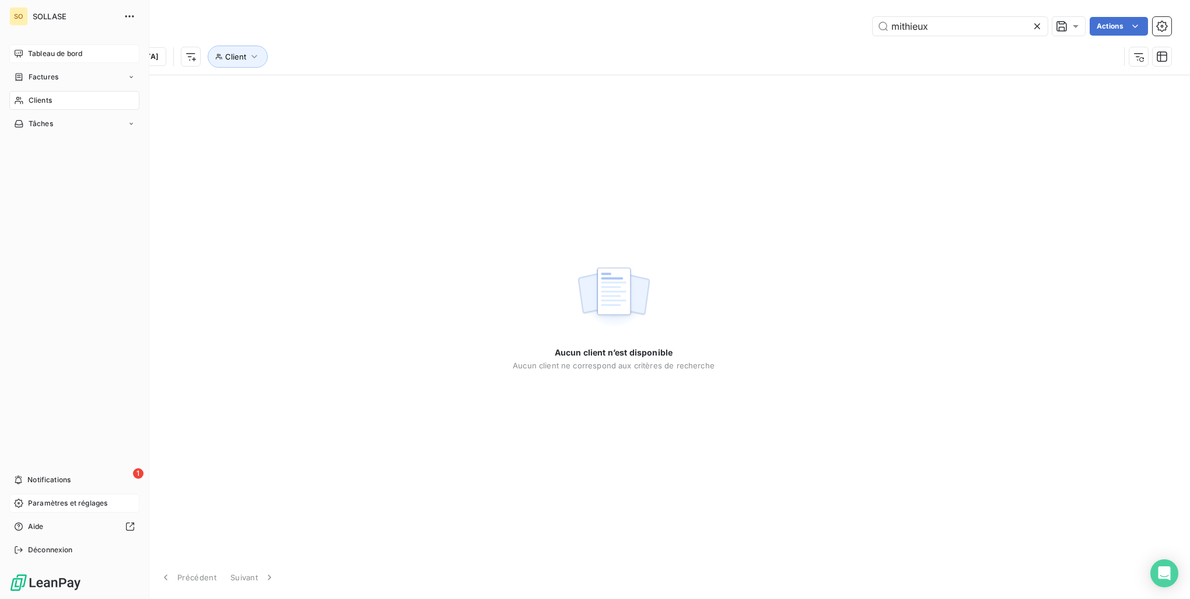
click at [29, 51] on span "Tableau de bord" at bounding box center [55, 53] width 54 height 11
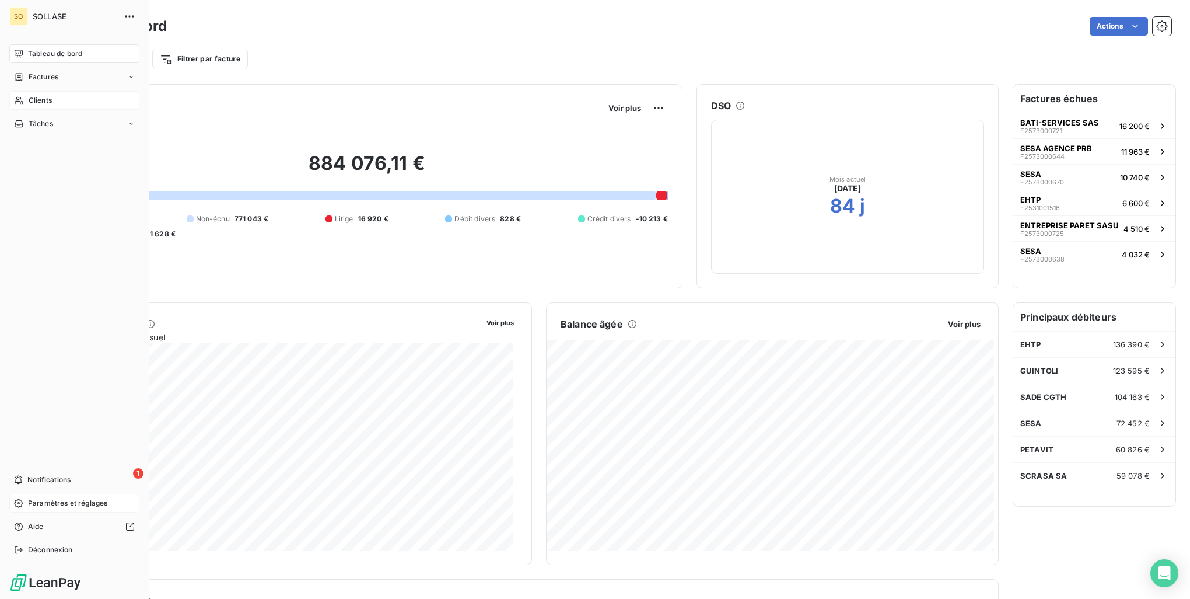
click at [42, 99] on span "Clients" at bounding box center [40, 100] width 23 height 11
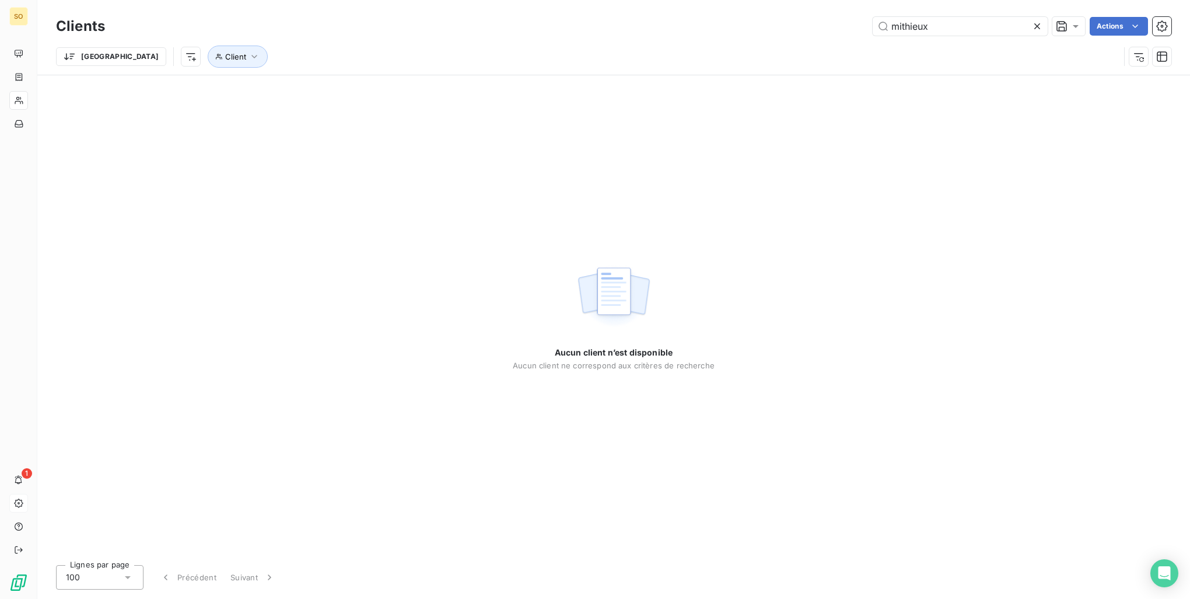
click at [1032, 26] on icon at bounding box center [1038, 26] width 12 height 12
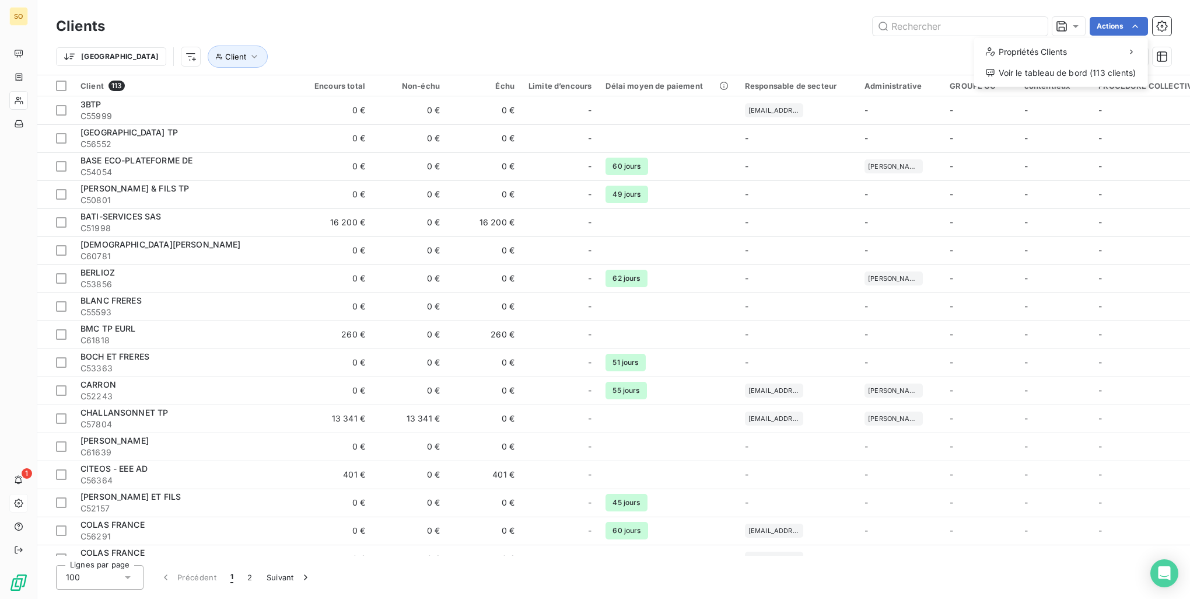
click at [1139, 25] on html "SO 1 Clients Actions Propriétés Clients Voir le tableau de bord (113 clients) T…" at bounding box center [595, 299] width 1190 height 599
click at [1166, 34] on button "button" at bounding box center [1162, 26] width 19 height 19
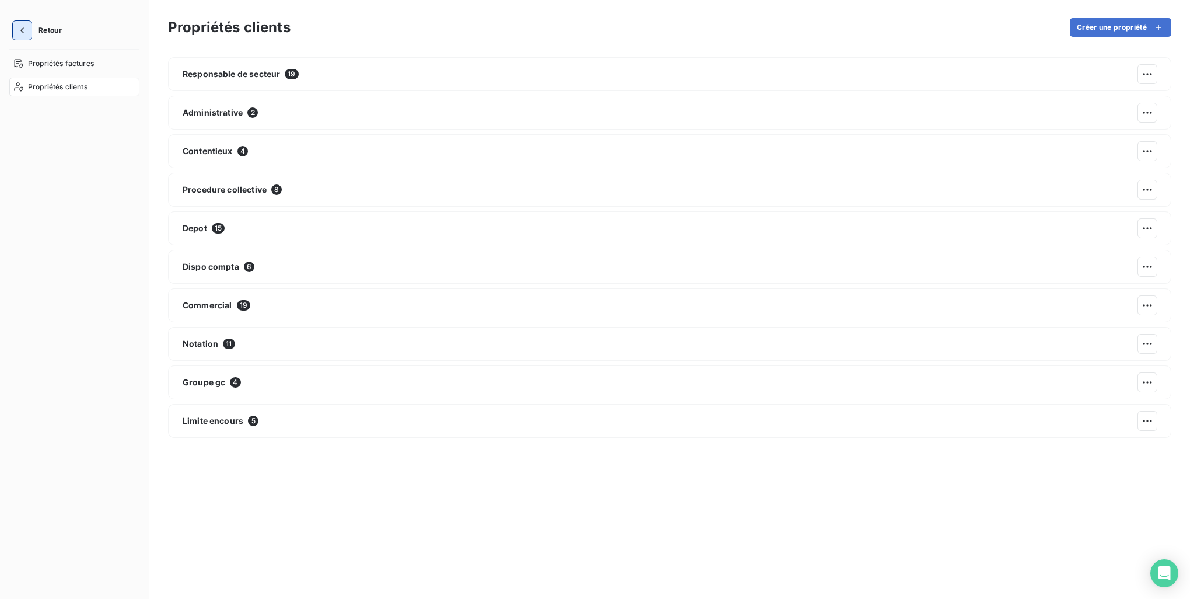
click at [19, 34] on icon "button" at bounding box center [22, 31] width 12 height 12
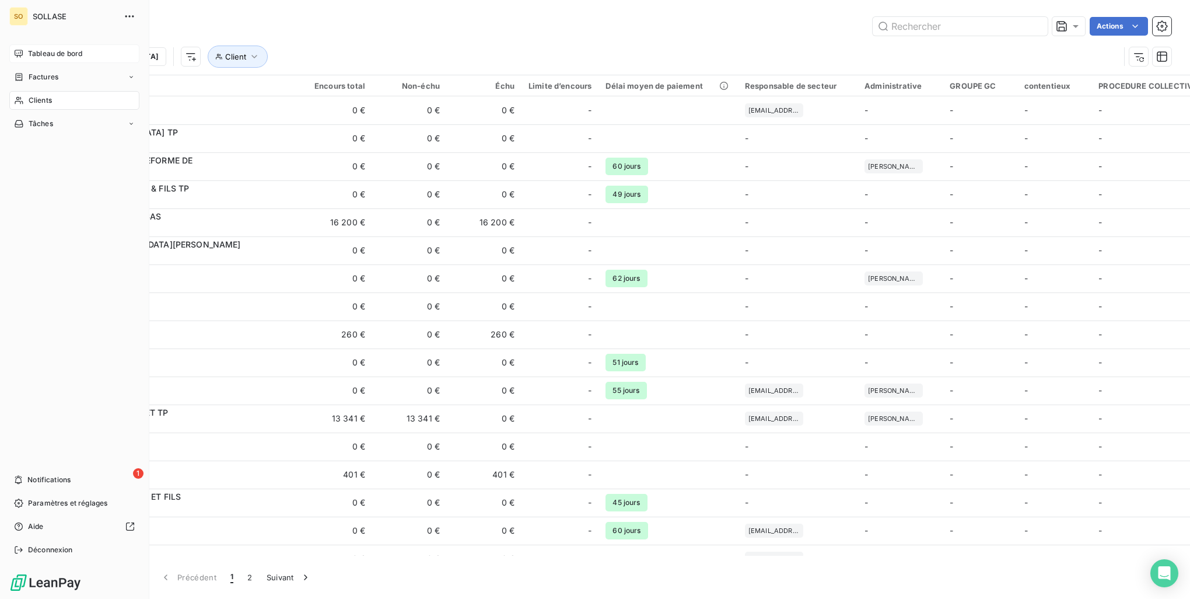
click at [33, 53] on span "Tableau de bord" at bounding box center [55, 53] width 54 height 11
